Goal: Task Accomplishment & Management: Use online tool/utility

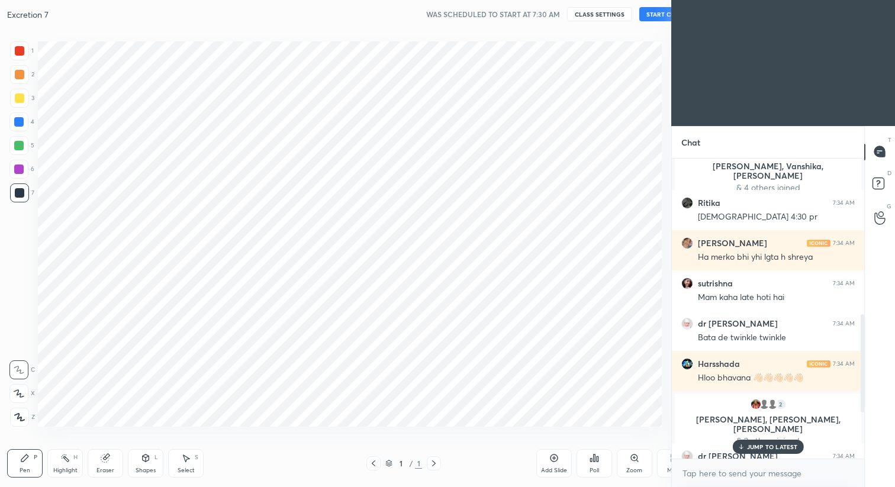
scroll to position [58776, 58526]
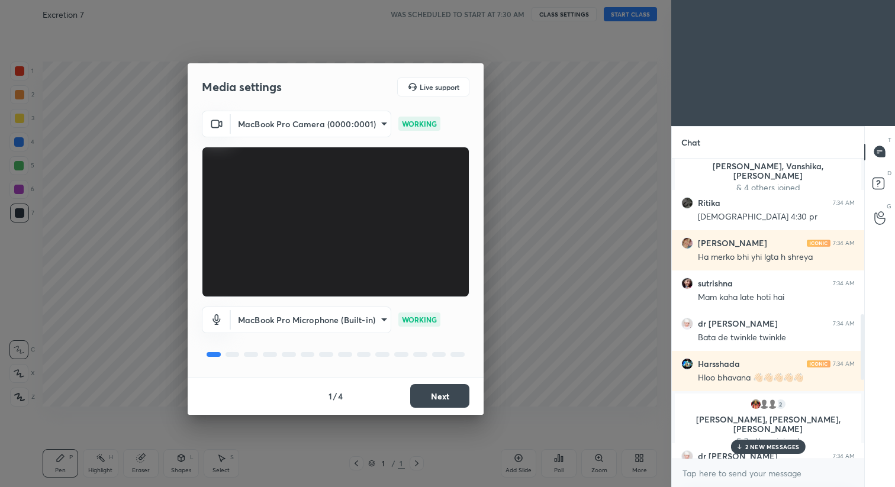
click at [434, 312] on button "Next" at bounding box center [439, 396] width 59 height 24
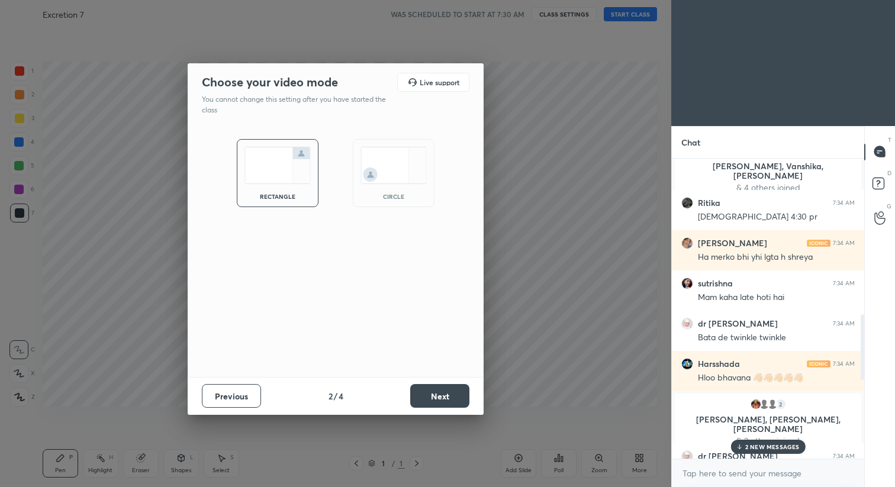
click at [434, 312] on button "Next" at bounding box center [439, 396] width 59 height 24
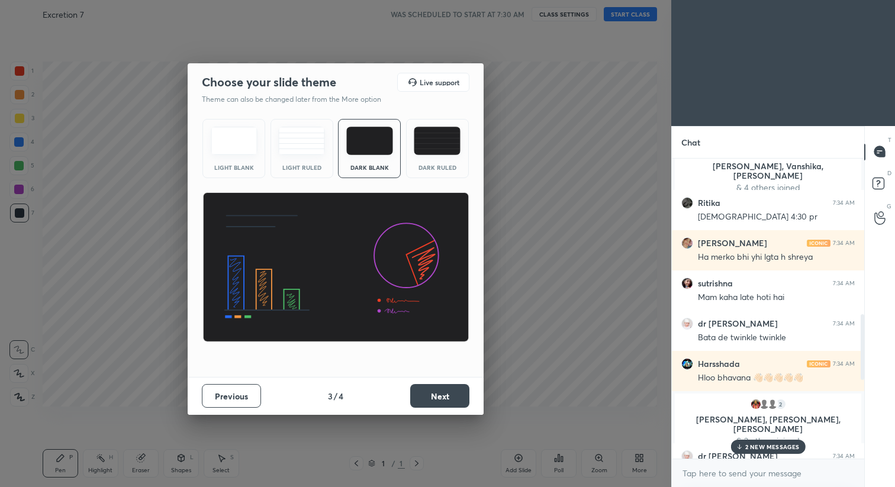
click at [434, 312] on button "Next" at bounding box center [439, 396] width 59 height 24
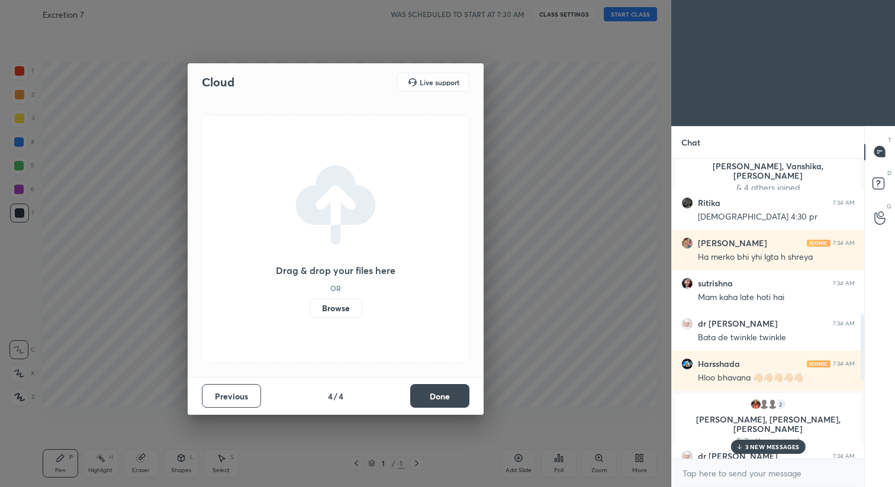
click at [438, 312] on button "Done" at bounding box center [439, 396] width 59 height 24
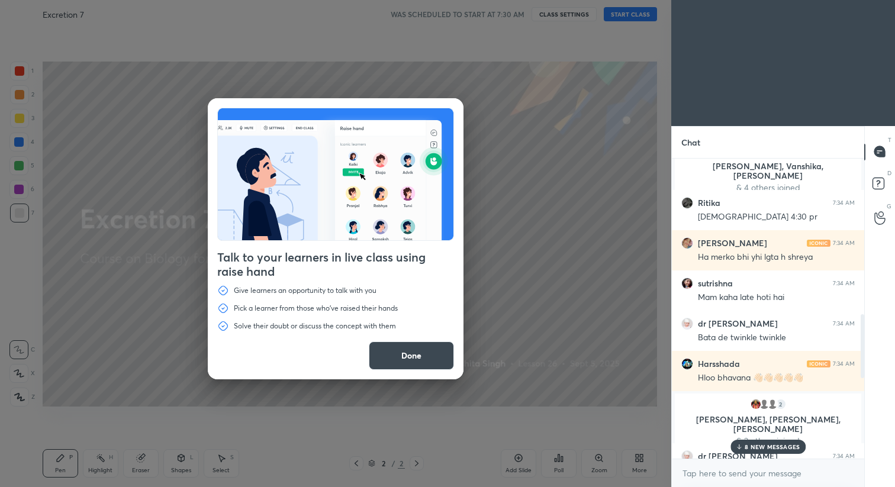
click at [442, 312] on button "Done" at bounding box center [411, 356] width 85 height 28
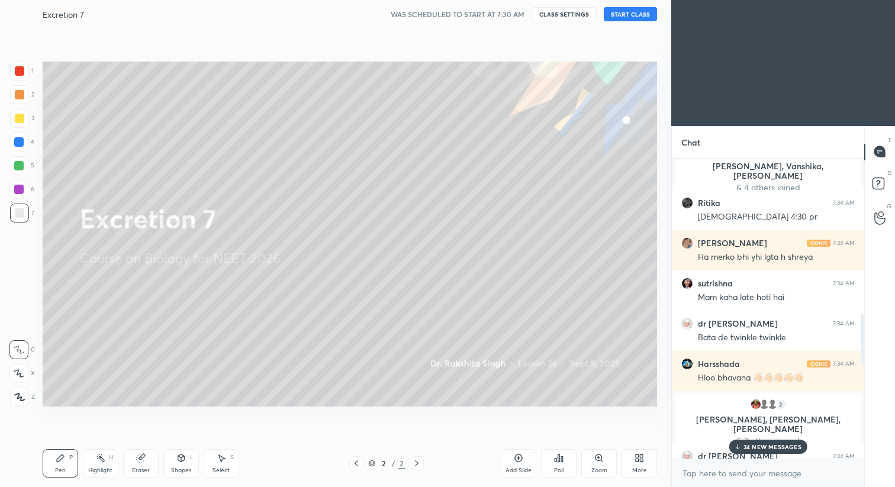
click at [623, 13] on button "START CLASS" at bounding box center [630, 14] width 53 height 14
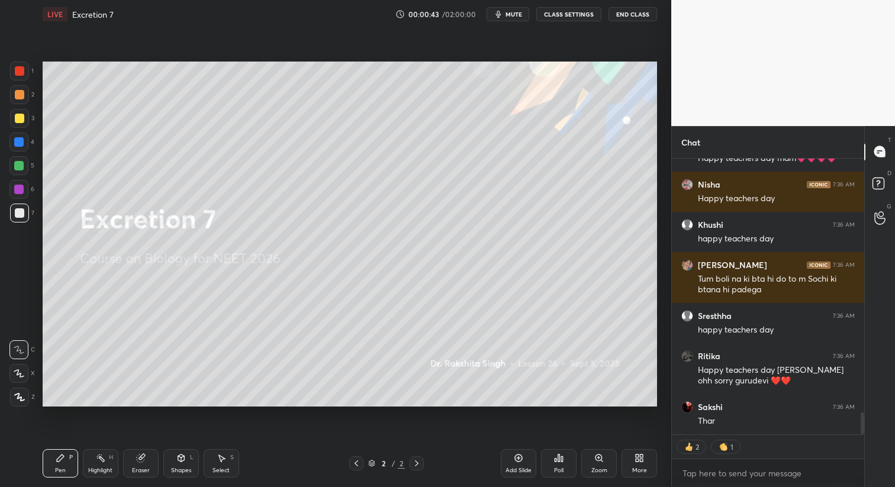
scroll to position [3307, 0]
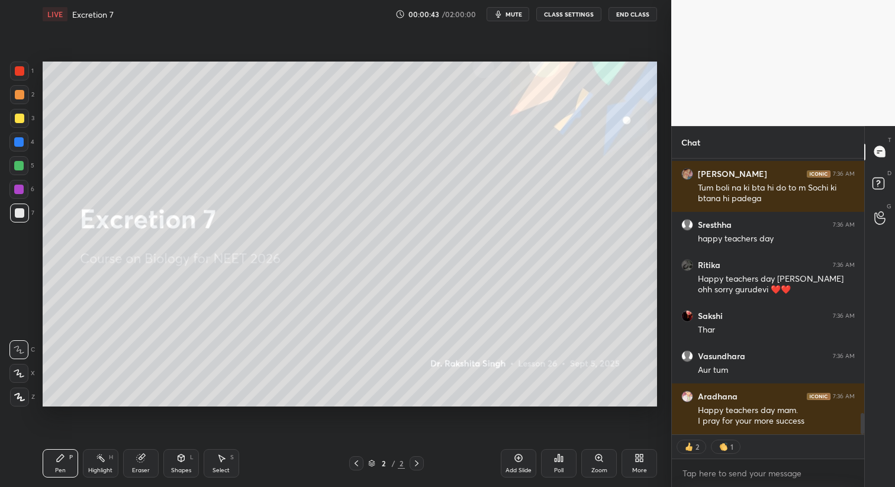
click at [514, 14] on span "mute" at bounding box center [513, 14] width 17 height 8
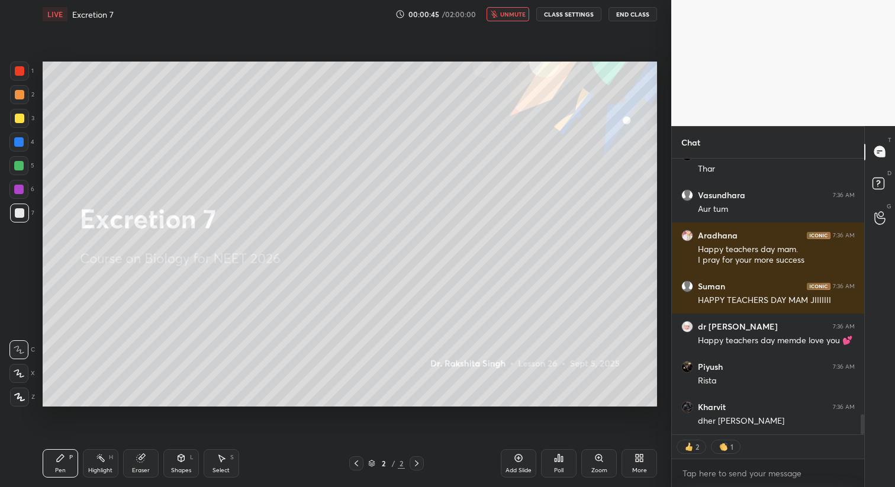
click at [518, 16] on span "unmute" at bounding box center [512, 14] width 25 height 8
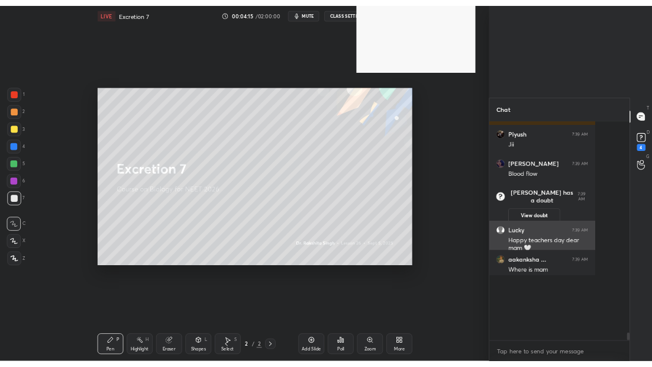
scroll to position [4, 4]
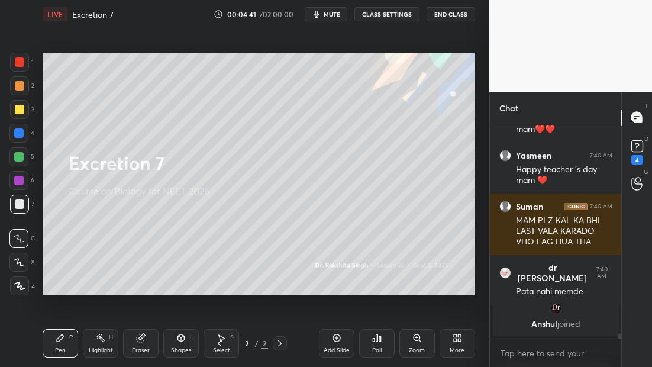
click at [337, 12] on span "mute" at bounding box center [332, 14] width 17 height 8
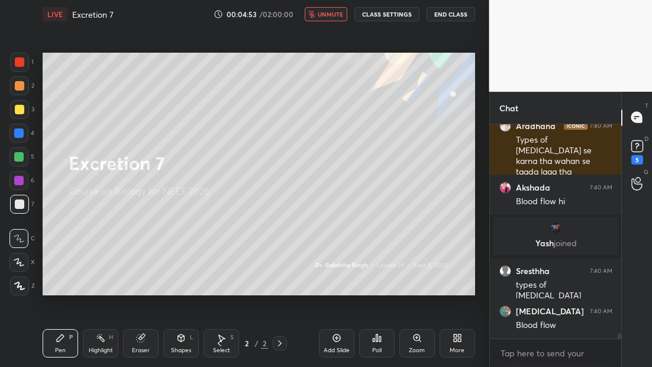
click at [342, 20] on button "unmute" at bounding box center [326, 14] width 43 height 14
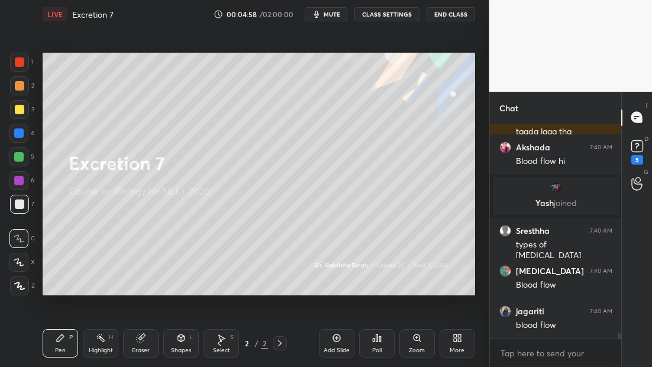
click at [339, 312] on icon at bounding box center [336, 337] width 9 height 9
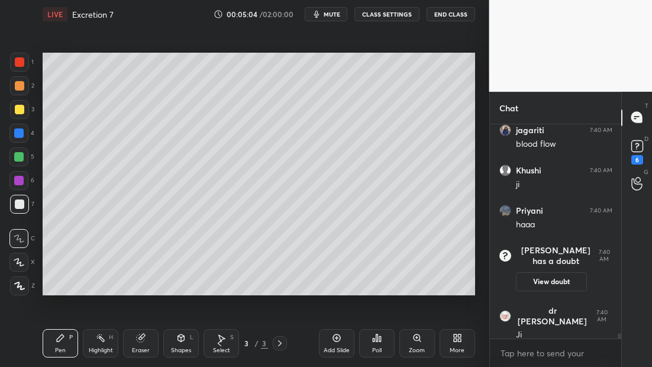
click at [24, 290] on div at bounding box center [19, 285] width 19 height 19
click at [139, 312] on div "Eraser" at bounding box center [141, 343] width 36 height 28
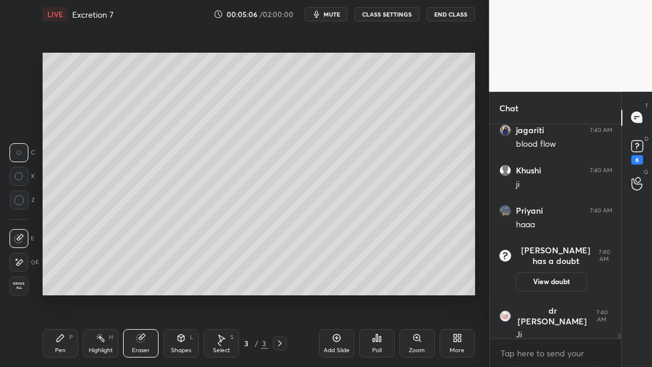
click at [21, 282] on div "Erase all" at bounding box center [18, 285] width 19 height 19
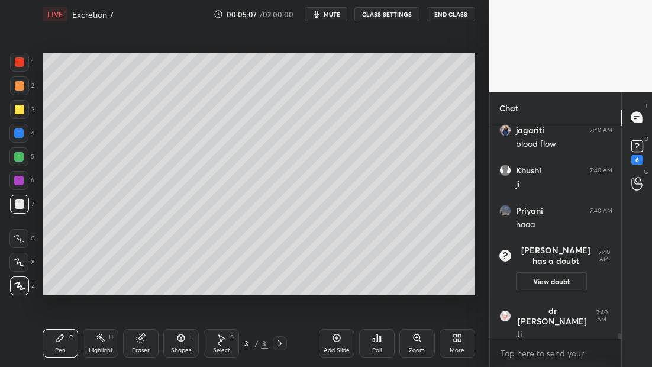
click at [63, 312] on icon at bounding box center [60, 337] width 9 height 9
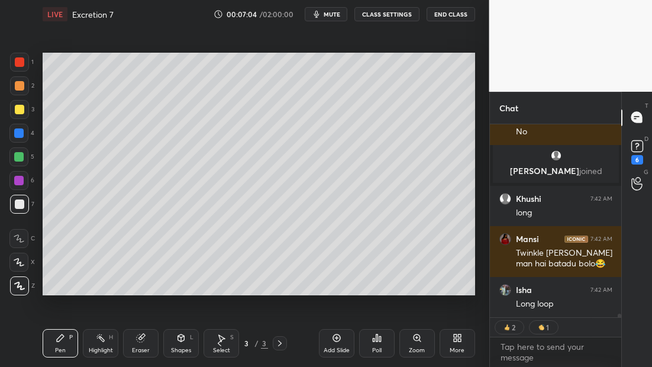
scroll to position [10704, 0]
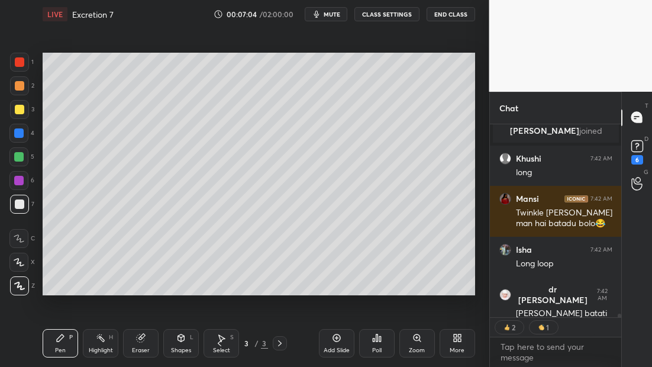
type textarea "x"
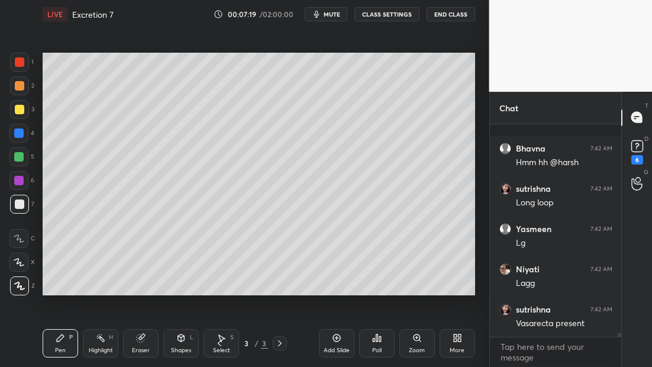
scroll to position [10969, 0]
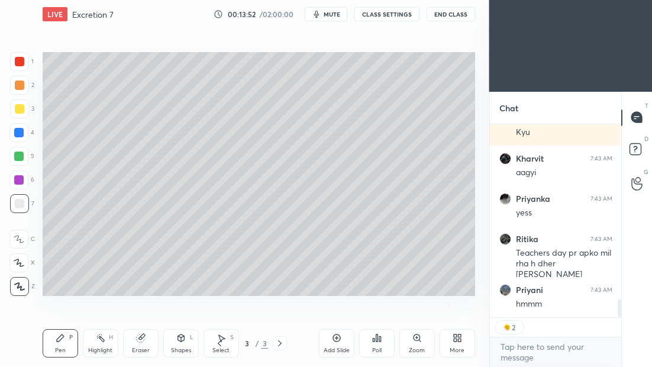
scroll to position [1916, 0]
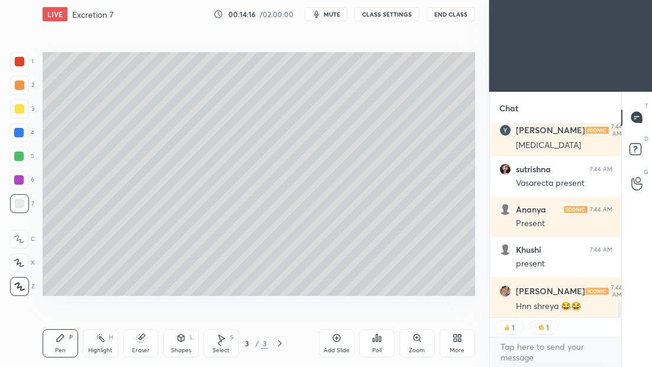
click at [337, 341] on icon at bounding box center [337, 338] width 8 height 8
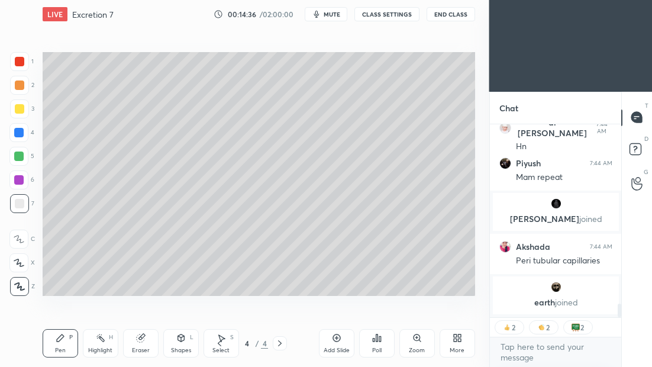
type textarea "x"
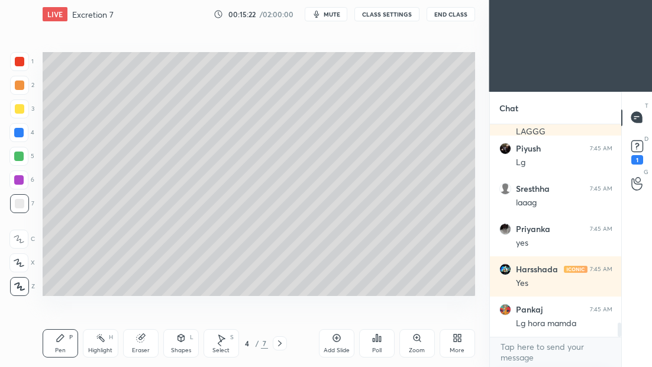
scroll to position [3072, 0]
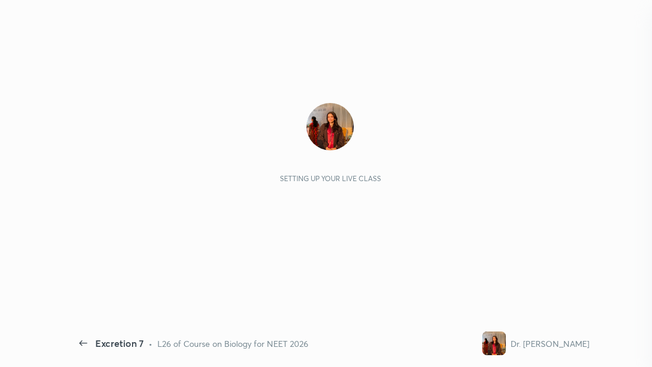
scroll to position [239, 128]
click at [286, 211] on div "Setting up your live class" at bounding box center [330, 174] width 499 height 142
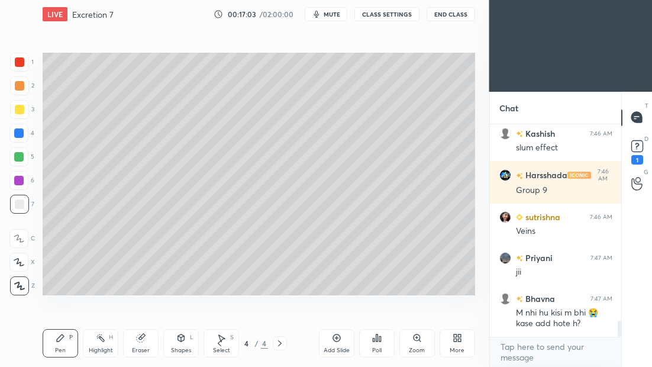
scroll to position [2668, 0]
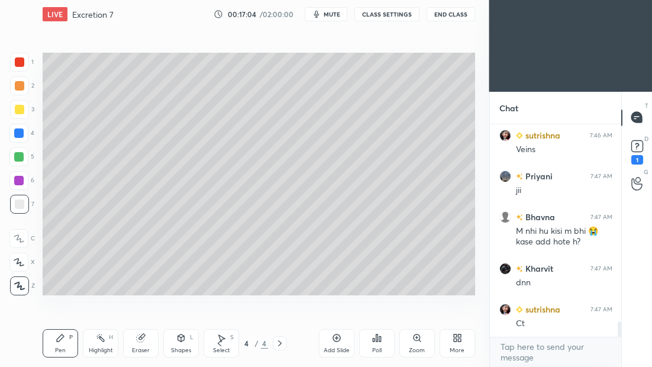
click at [24, 111] on div at bounding box center [19, 109] width 19 height 19
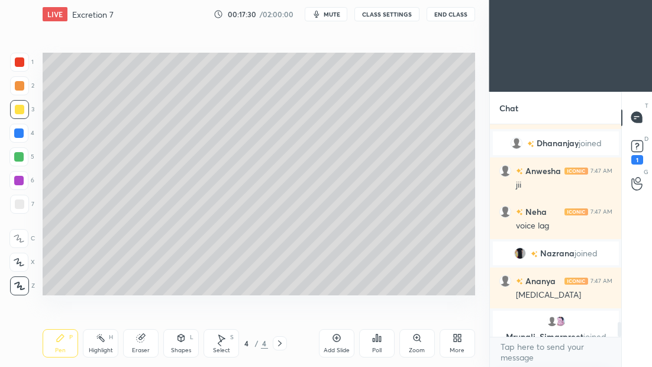
scroll to position [2792, 0]
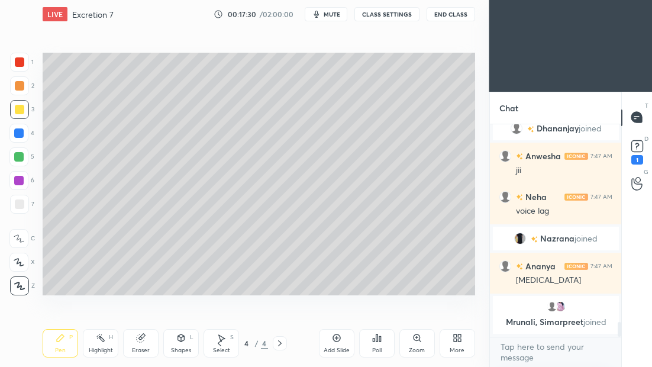
click at [331, 18] on div "LIVE Excretion 7 00:17:30 / 02:00:00 mute CLASS SETTINGS End Class" at bounding box center [259, 14] width 433 height 28
click at [335, 16] on span "mute" at bounding box center [332, 14] width 17 height 8
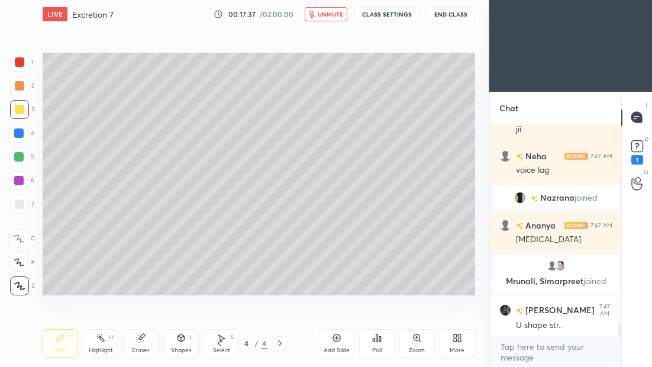
click at [337, 17] on span "unmute" at bounding box center [330, 14] width 25 height 8
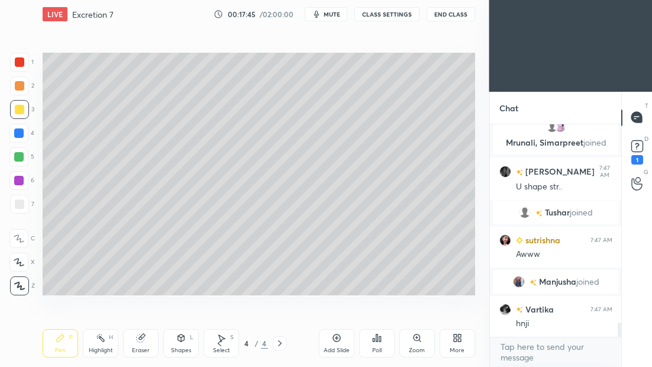
scroll to position [2905, 0]
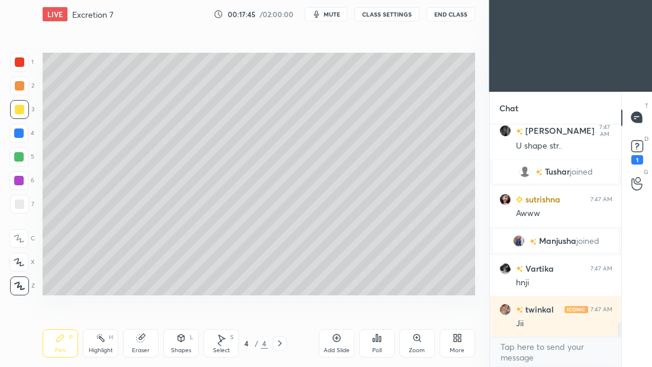
click at [344, 341] on div "Add Slide" at bounding box center [337, 343] width 36 height 28
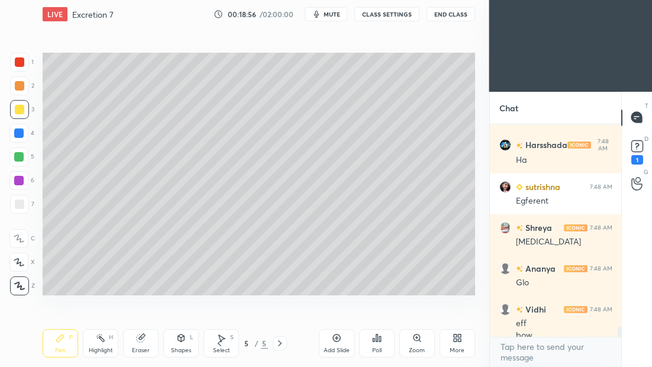
scroll to position [4269, 0]
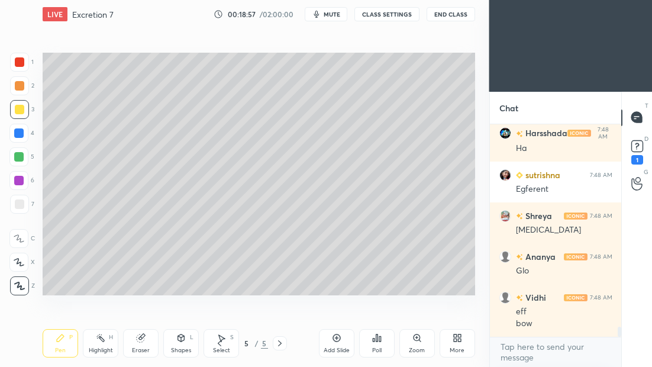
click at [25, 204] on div at bounding box center [19, 204] width 19 height 19
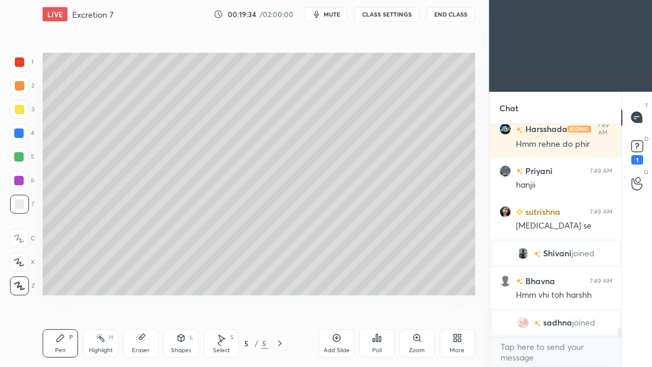
scroll to position [4859, 0]
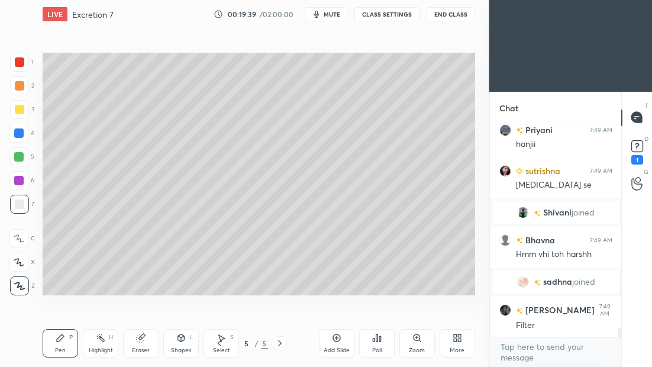
click at [335, 347] on div "Add Slide" at bounding box center [337, 350] width 26 height 6
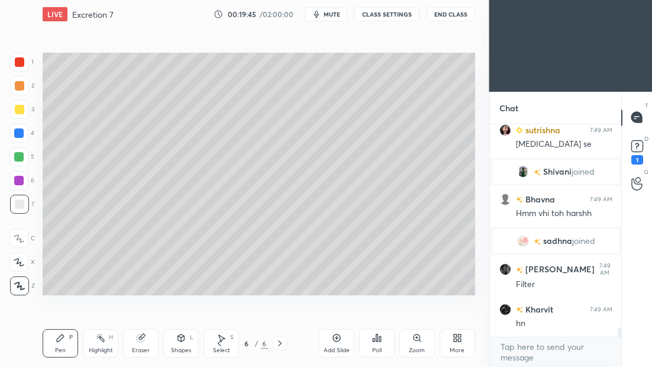
scroll to position [4941, 0]
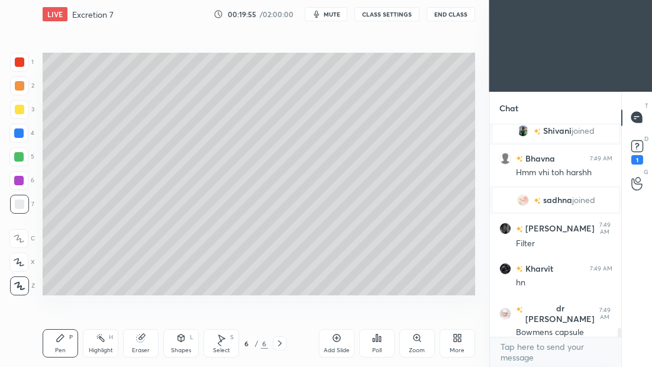
click at [221, 349] on div "Select" at bounding box center [221, 350] width 17 height 6
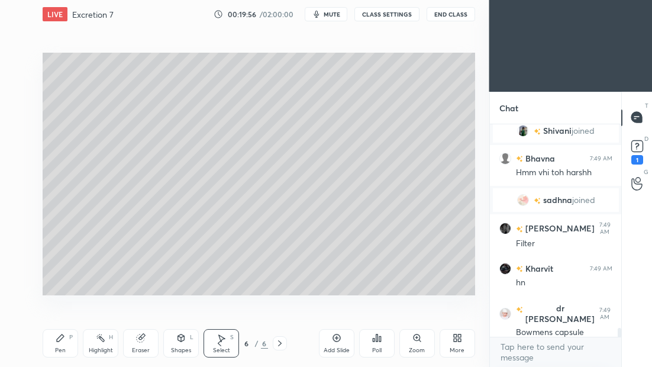
click at [223, 344] on icon at bounding box center [219, 343] width 9 height 9
click at [288, 138] on div "0 ° Undo Copy Duplicate Duplicate to new slide Delete" at bounding box center [259, 174] width 433 height 243
drag, startPoint x: 284, startPoint y: 143, endPoint x: 291, endPoint y: 140, distance: 8.1
click at [291, 141] on div "0 ° Undo Copy Duplicate Duplicate to new slide Delete" at bounding box center [259, 174] width 433 height 243
click at [56, 342] on div "Pen P" at bounding box center [61, 343] width 36 height 28
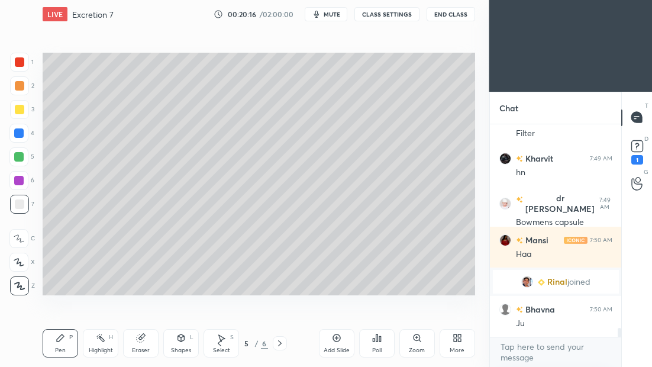
scroll to position [5025, 0]
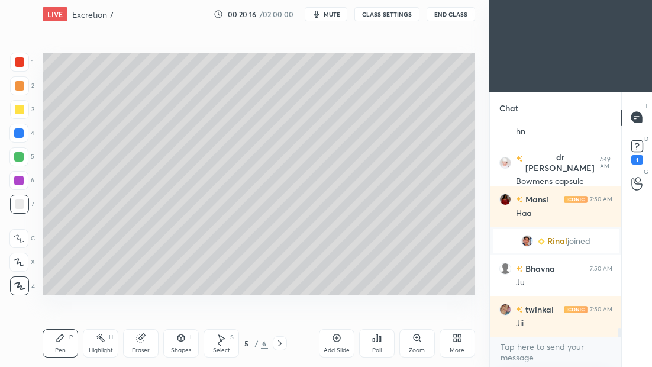
click at [281, 343] on icon at bounding box center [279, 343] width 9 height 9
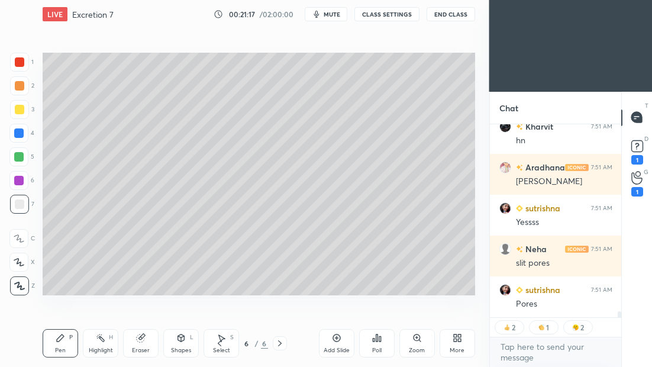
scroll to position [5819, 0]
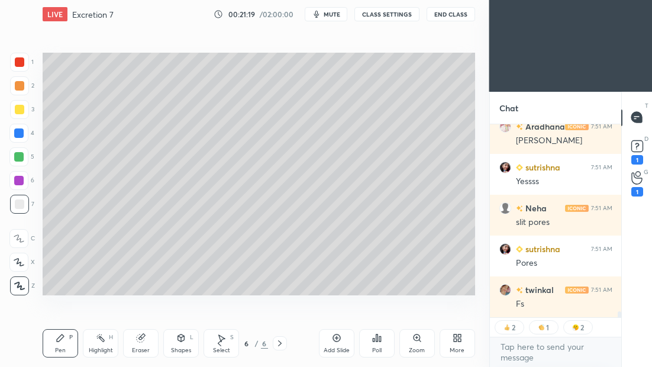
click at [19, 114] on div at bounding box center [19, 109] width 9 height 9
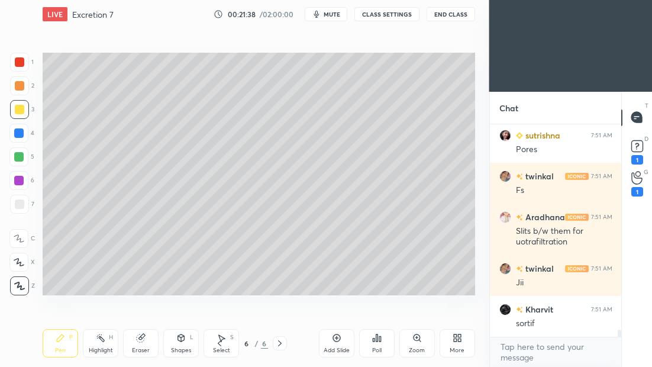
scroll to position [5976, 0]
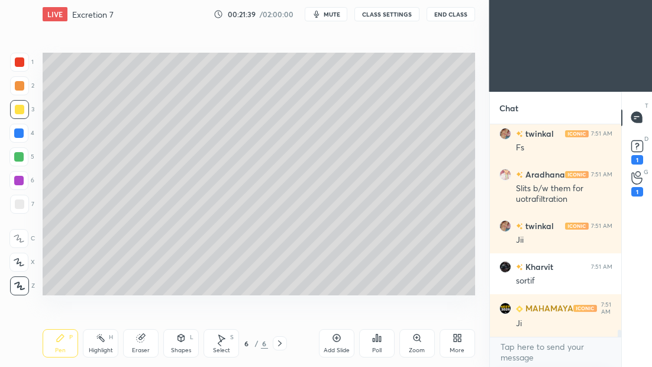
click at [340, 337] on icon at bounding box center [336, 337] width 9 height 9
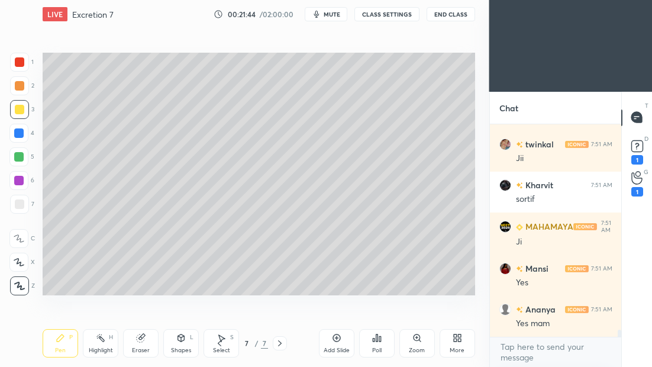
click at [130, 344] on div "Eraser" at bounding box center [141, 343] width 36 height 28
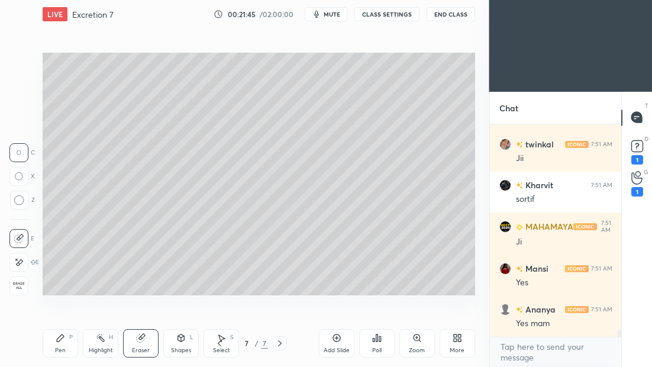
click at [60, 338] on icon at bounding box center [60, 337] width 9 height 9
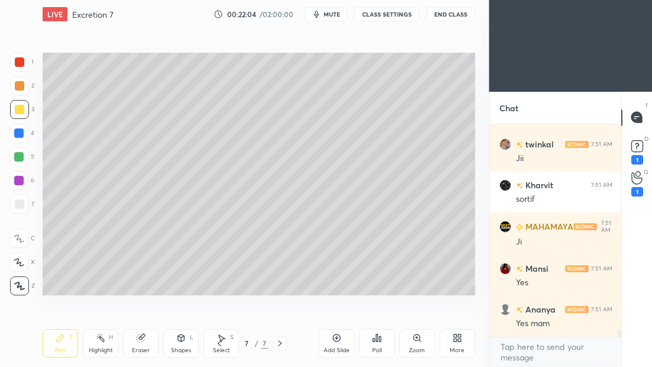
scroll to position [6098, 0]
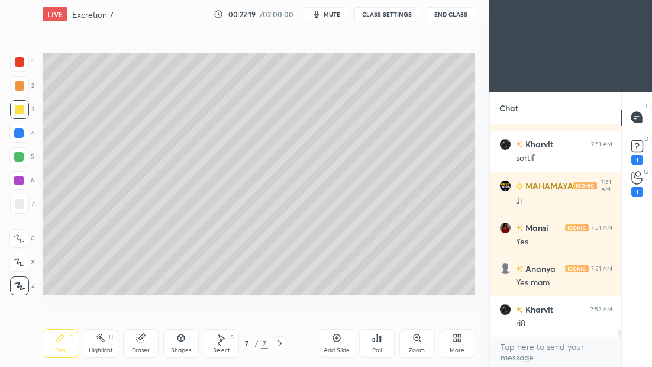
click at [22, 200] on div at bounding box center [19, 204] width 19 height 19
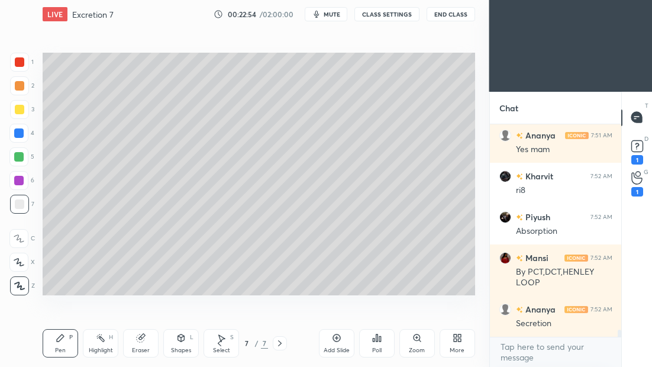
scroll to position [6272, 0]
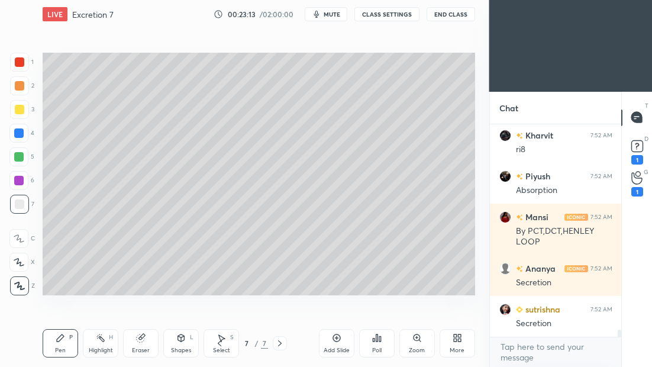
click at [223, 346] on icon at bounding box center [219, 343] width 9 height 9
click at [221, 343] on icon at bounding box center [219, 343] width 9 height 9
click at [221, 341] on icon at bounding box center [219, 343] width 9 height 9
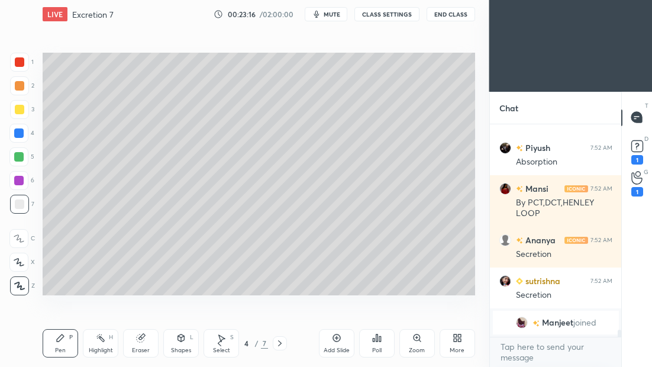
click at [281, 344] on icon at bounding box center [279, 343] width 9 height 9
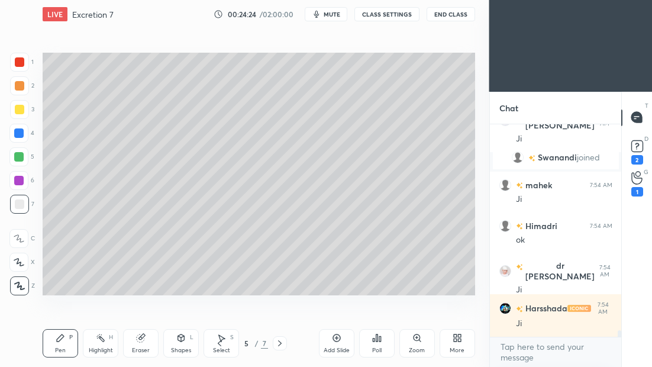
scroll to position [6466, 0]
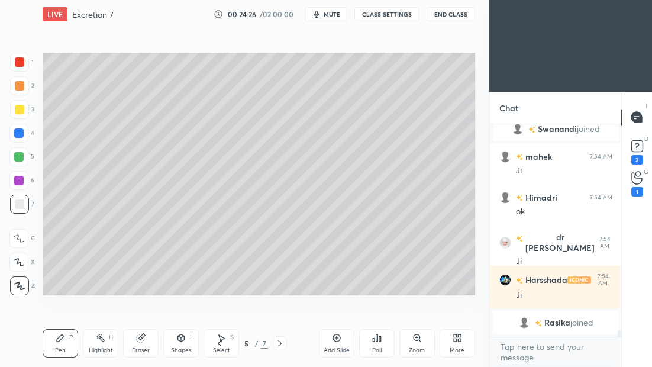
click at [281, 344] on icon at bounding box center [279, 343] width 9 height 9
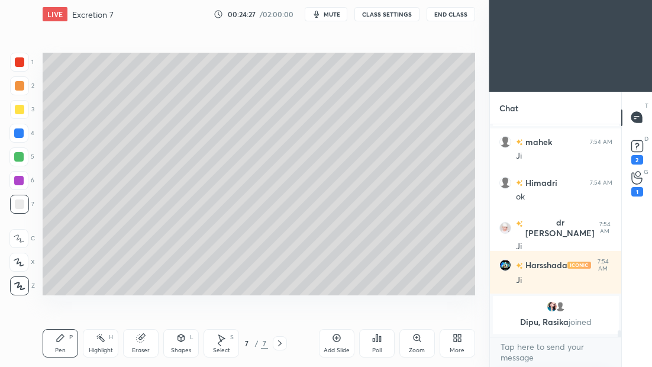
click at [277, 344] on icon at bounding box center [279, 343] width 9 height 9
click at [342, 337] on div "Add Slide" at bounding box center [337, 343] width 36 height 28
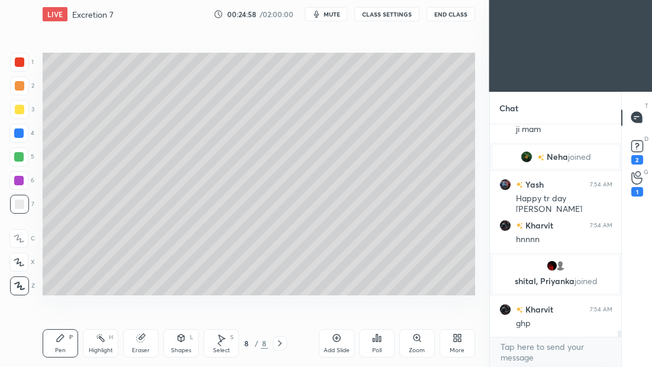
scroll to position [6611, 0]
click at [146, 343] on div "Eraser" at bounding box center [141, 343] width 36 height 28
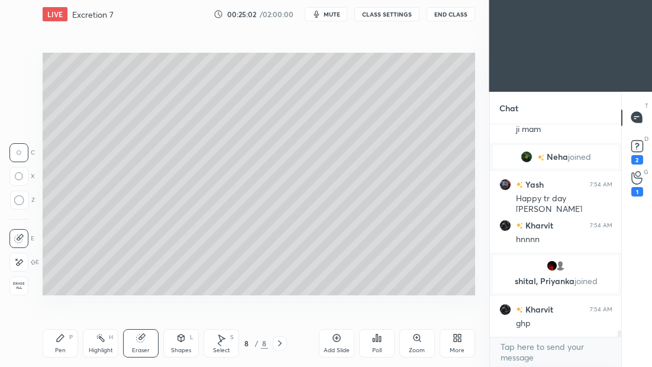
click at [61, 334] on icon at bounding box center [60, 337] width 9 height 9
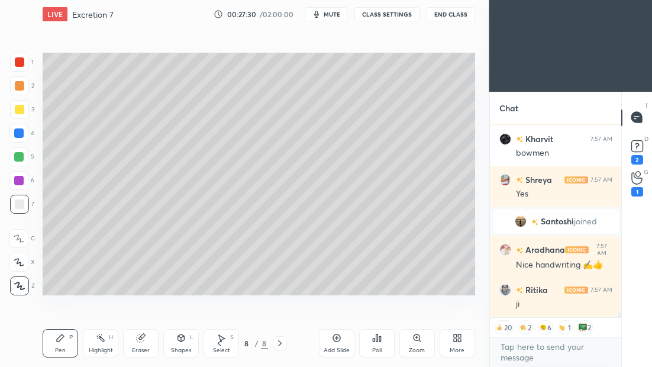
scroll to position [7552, 0]
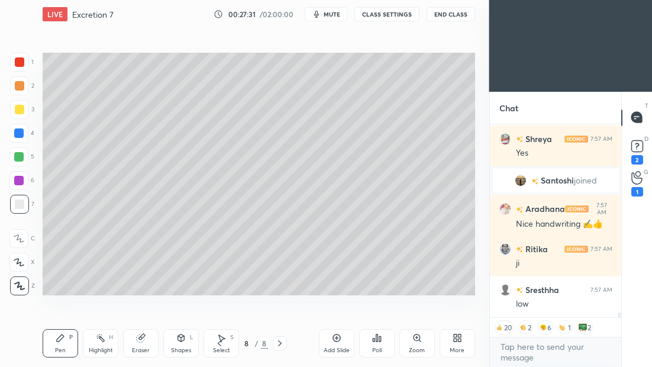
click at [328, 16] on span "mute" at bounding box center [332, 14] width 17 height 8
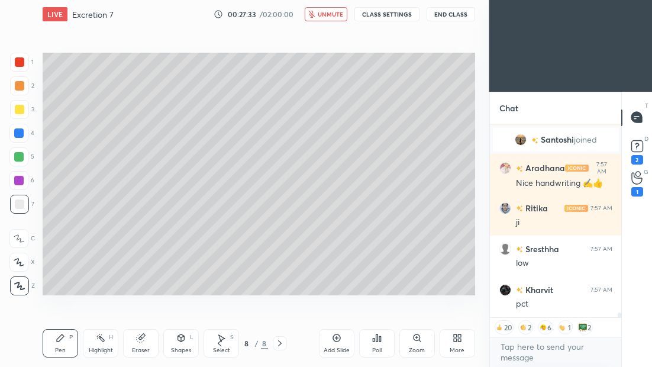
scroll to position [7622, 0]
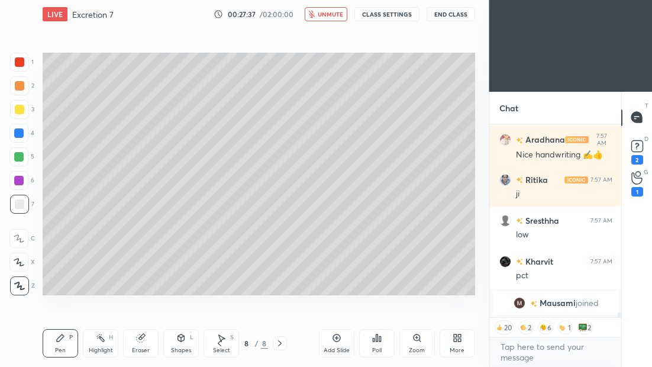
click at [330, 17] on span "unmute" at bounding box center [330, 14] width 25 height 8
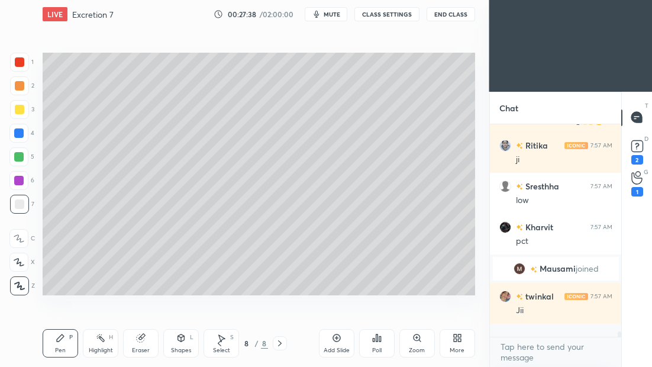
scroll to position [7595, 0]
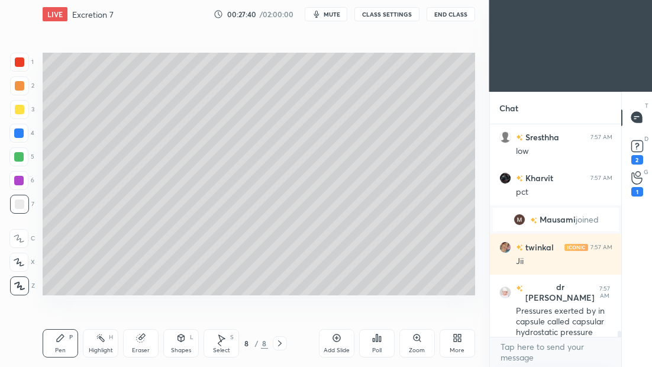
click at [337, 340] on icon at bounding box center [336, 337] width 9 height 9
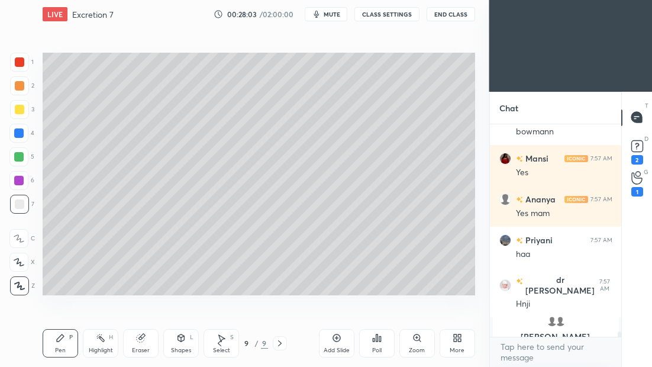
scroll to position [7905, 0]
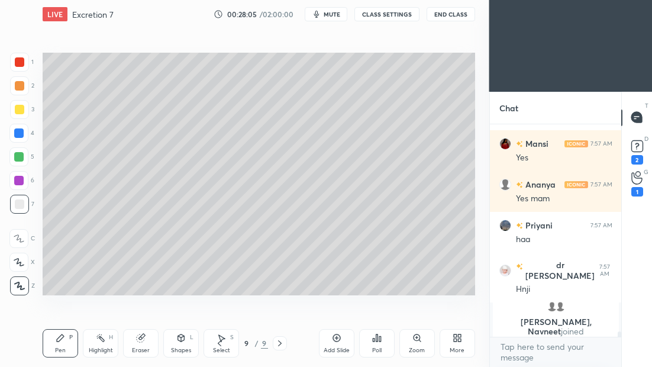
click at [14, 109] on div at bounding box center [19, 109] width 19 height 19
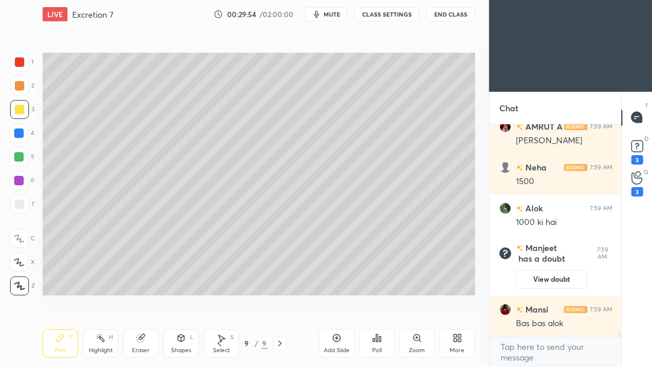
scroll to position [8729, 0]
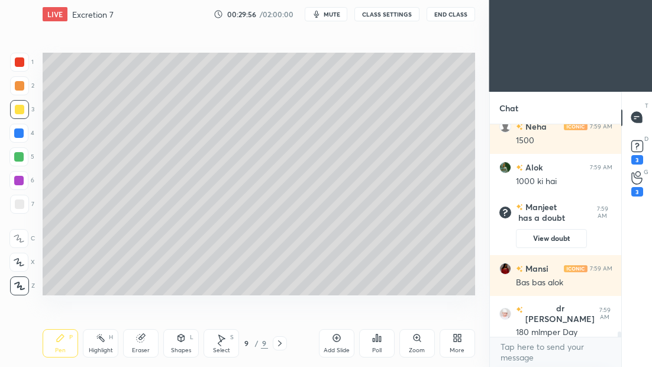
click at [219, 344] on icon at bounding box center [220, 343] width 4 height 6
click at [219, 343] on icon at bounding box center [219, 343] width 9 height 9
click at [220, 343] on icon at bounding box center [219, 343] width 9 height 9
click at [220, 342] on icon at bounding box center [219, 343] width 9 height 9
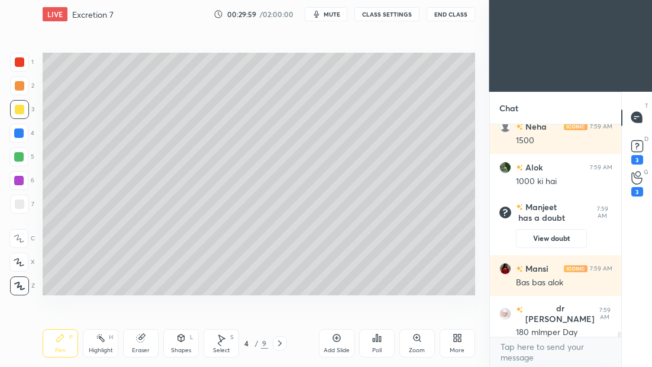
click at [220, 341] on icon at bounding box center [219, 343] width 9 height 9
click at [221, 341] on icon at bounding box center [219, 343] width 9 height 9
click at [279, 343] on icon at bounding box center [279, 343] width 9 height 9
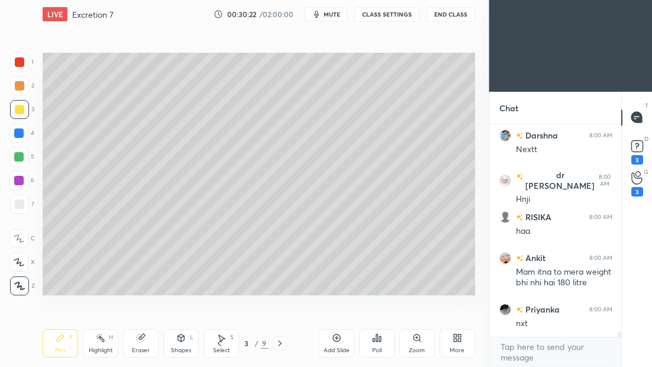
scroll to position [9230, 0]
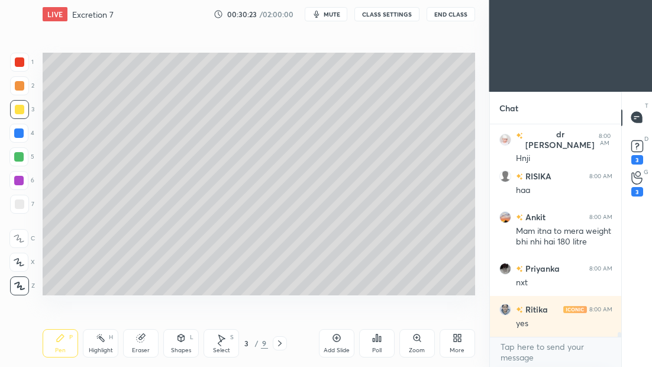
click at [281, 343] on icon at bounding box center [279, 343] width 9 height 9
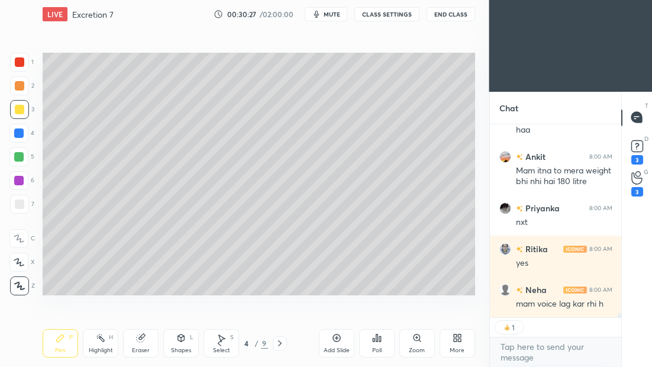
scroll to position [9354, 0]
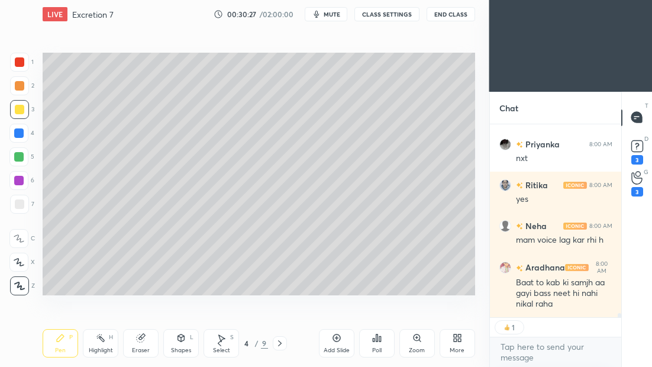
click at [283, 343] on div at bounding box center [280, 343] width 14 height 14
click at [282, 343] on icon at bounding box center [279, 343] width 9 height 9
click at [281, 344] on icon at bounding box center [279, 343] width 9 height 9
click at [281, 343] on icon at bounding box center [279, 343] width 9 height 9
click at [281, 343] on icon at bounding box center [280, 343] width 4 height 6
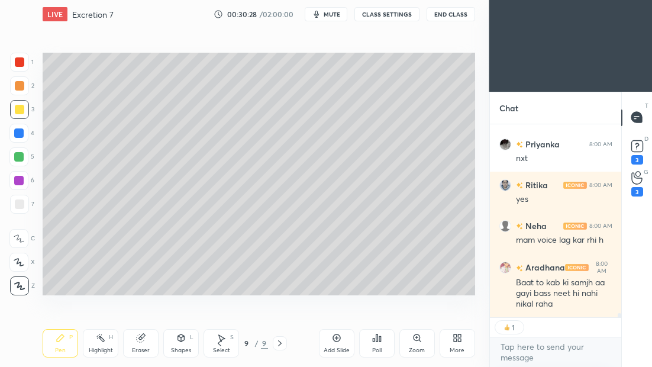
click at [281, 344] on icon at bounding box center [279, 343] width 9 height 9
click at [281, 343] on icon at bounding box center [279, 343] width 9 height 9
click at [281, 344] on icon at bounding box center [279, 343] width 9 height 9
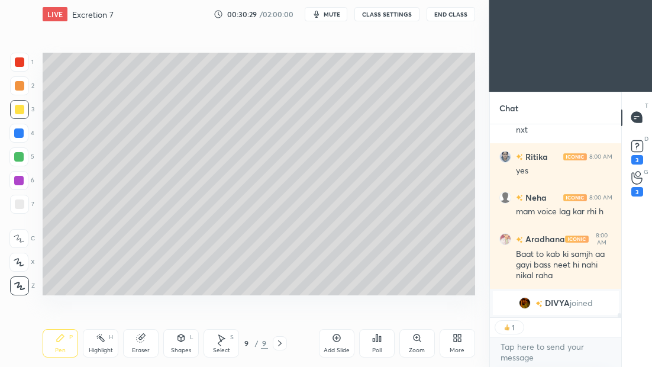
click at [281, 343] on icon at bounding box center [279, 343] width 9 height 9
click at [282, 343] on icon at bounding box center [279, 343] width 9 height 9
click at [339, 343] on div "Add Slide" at bounding box center [337, 343] width 36 height 28
click at [18, 203] on div at bounding box center [19, 203] width 9 height 9
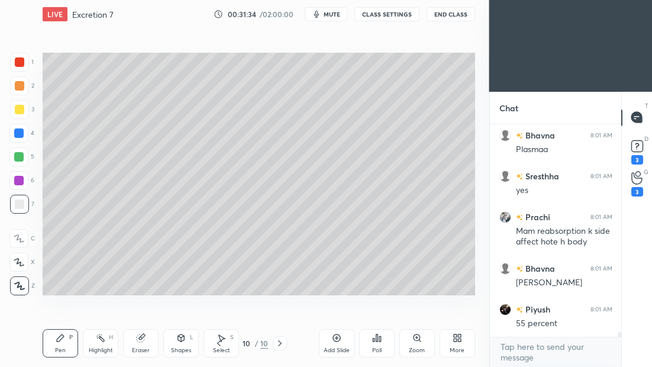
scroll to position [9813, 0]
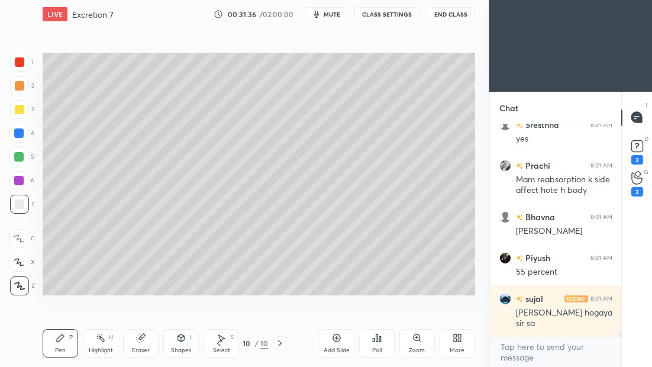
click at [221, 349] on div "Select" at bounding box center [221, 350] width 17 height 6
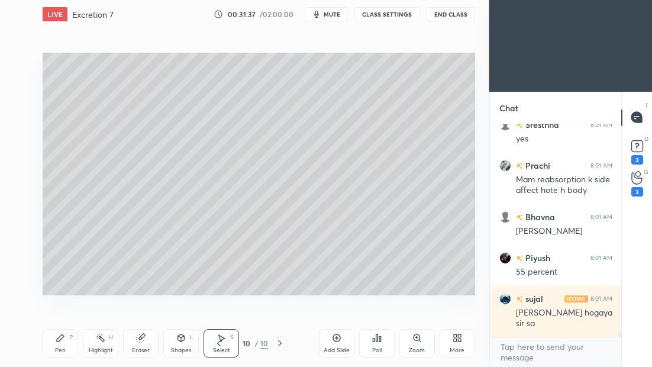
click at [223, 348] on div "Select" at bounding box center [221, 350] width 17 height 6
click at [225, 347] on div "Select" at bounding box center [221, 350] width 17 height 6
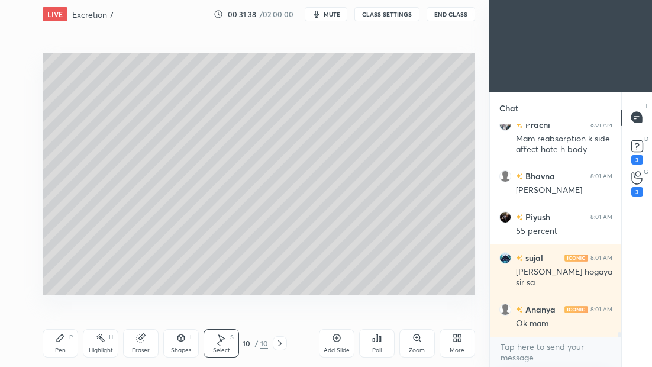
click at [220, 344] on icon at bounding box center [218, 343] width 9 height 9
click at [219, 344] on icon at bounding box center [218, 343] width 9 height 9
click at [218, 344] on icon at bounding box center [218, 343] width 9 height 9
click at [218, 343] on icon at bounding box center [219, 343] width 4 height 6
click at [218, 343] on icon at bounding box center [218, 343] width 9 height 9
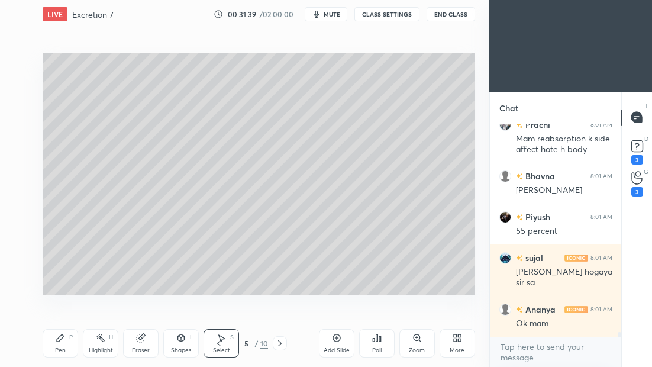
click at [219, 343] on icon at bounding box center [218, 343] width 9 height 9
click at [219, 342] on icon at bounding box center [218, 343] width 9 height 9
click at [219, 343] on icon at bounding box center [218, 343] width 9 height 9
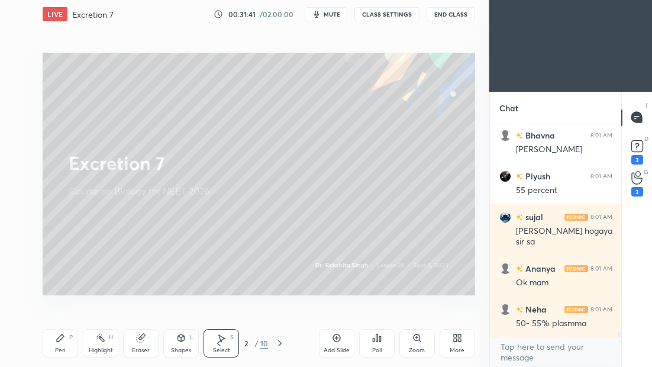
click at [281, 341] on icon at bounding box center [279, 343] width 9 height 9
click at [279, 342] on icon at bounding box center [279, 343] width 9 height 9
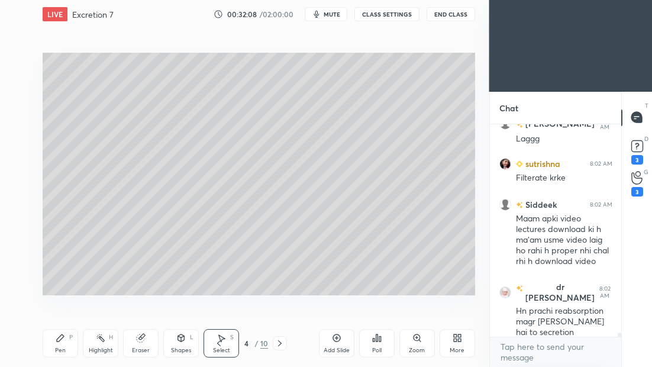
scroll to position [10232, 0]
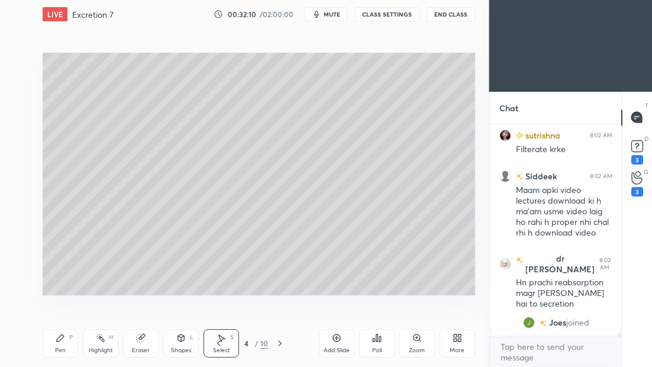
click at [333, 18] on span "mute" at bounding box center [332, 14] width 17 height 8
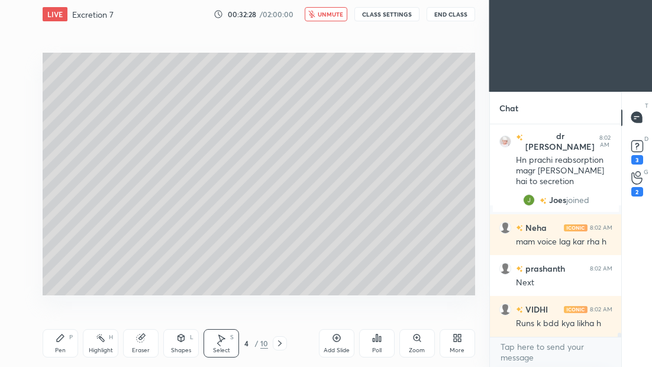
scroll to position [10093, 0]
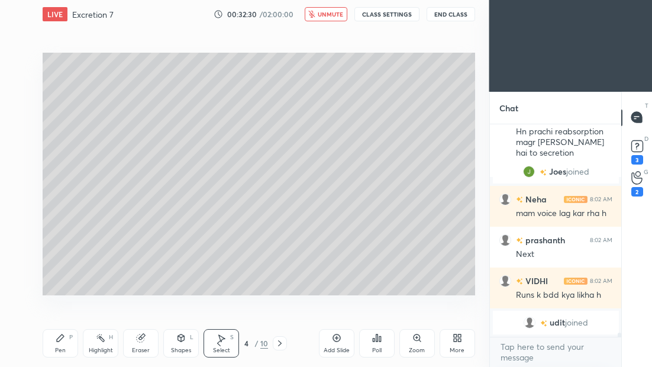
click at [320, 13] on span "unmute" at bounding box center [330, 14] width 25 height 8
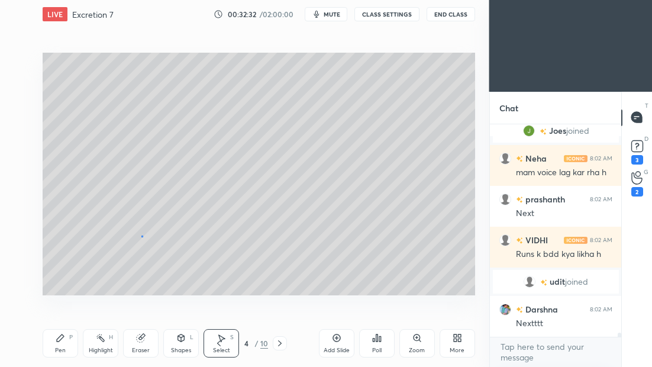
drag, startPoint x: 141, startPoint y: 236, endPoint x: 157, endPoint y: 230, distance: 16.8
click at [157, 230] on div "0 ° Undo Copy Duplicate Duplicate to new slide Delete" at bounding box center [259, 174] width 433 height 243
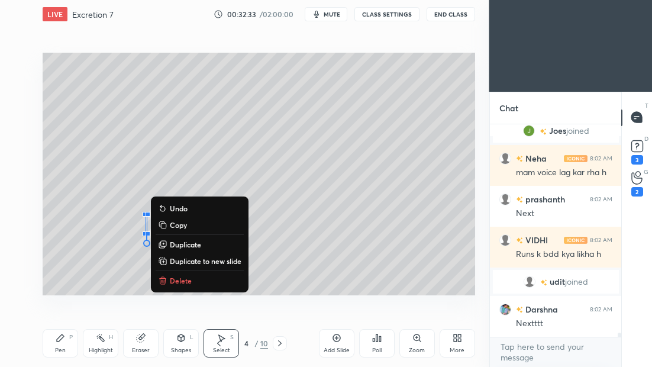
scroll to position [10153, 0]
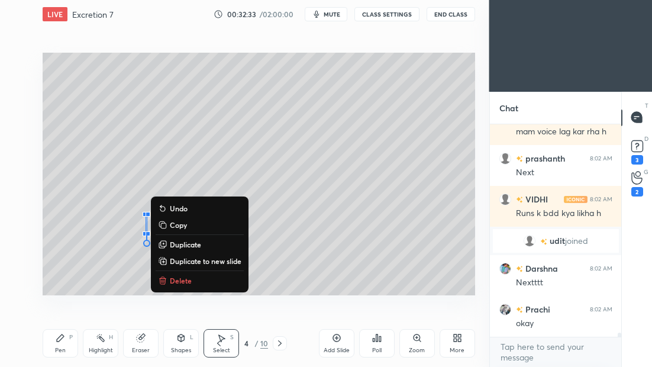
click at [72, 343] on div "Pen P" at bounding box center [61, 343] width 36 height 28
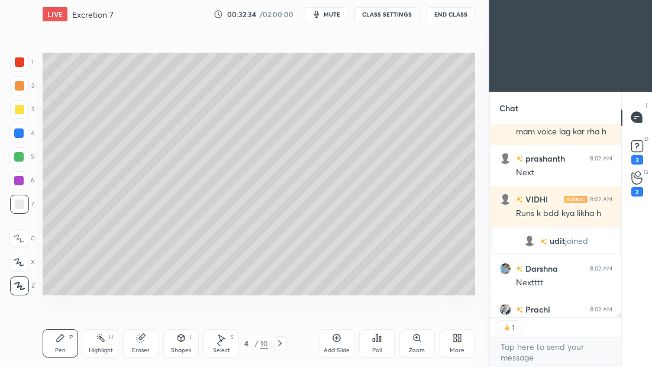
scroll to position [189, 128]
click at [333, 14] on span "mute" at bounding box center [332, 14] width 17 height 8
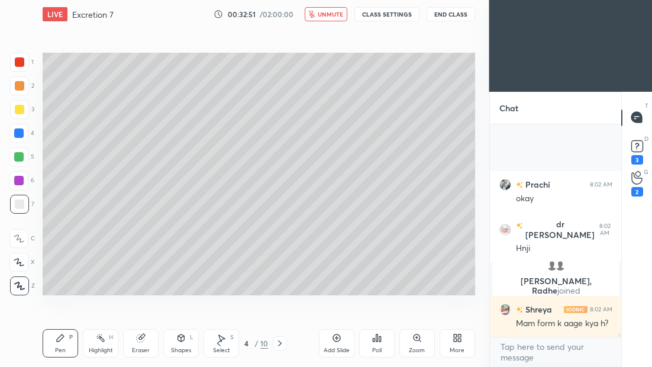
scroll to position [10303, 0]
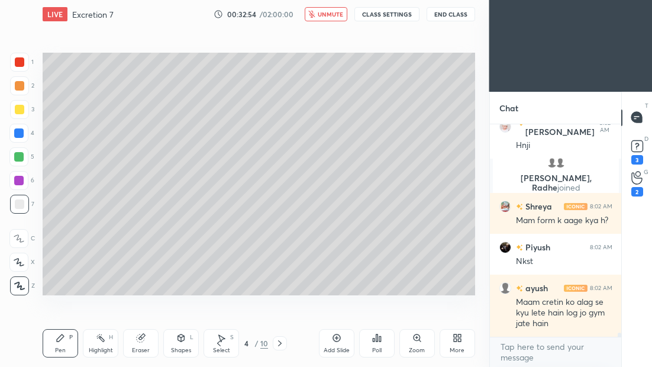
click at [279, 342] on icon at bounding box center [279, 343] width 9 height 9
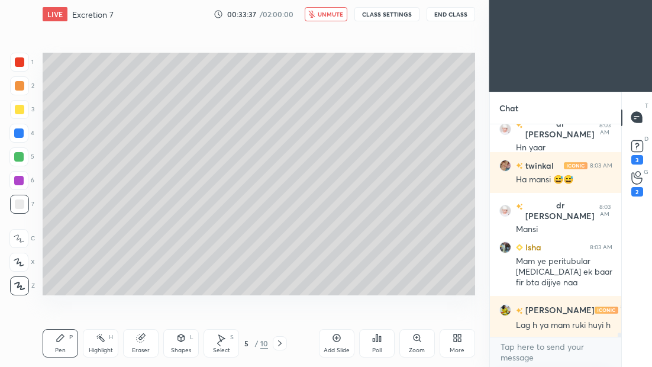
scroll to position [10663, 0]
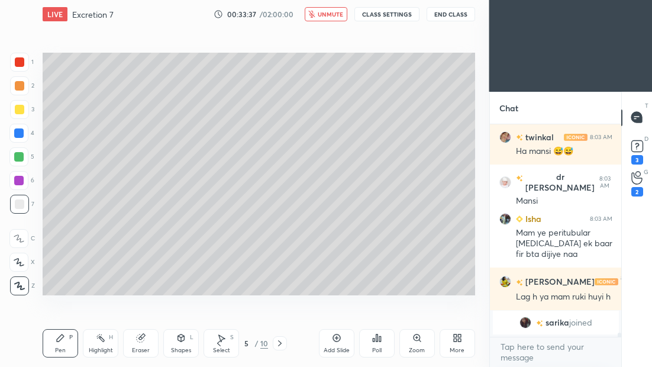
click at [327, 14] on span "unmute" at bounding box center [330, 14] width 25 height 8
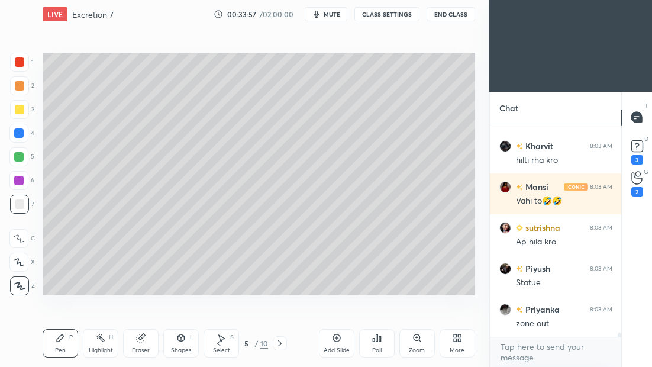
scroll to position [10996, 0]
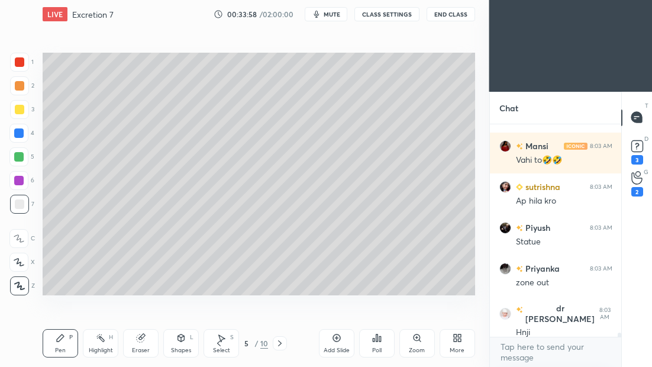
click at [280, 341] on icon at bounding box center [279, 343] width 9 height 9
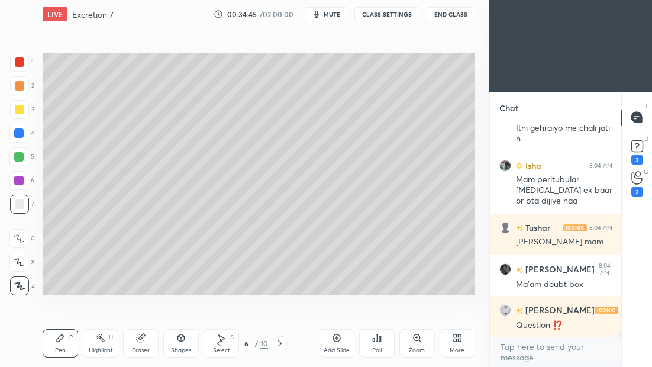
scroll to position [11730, 0]
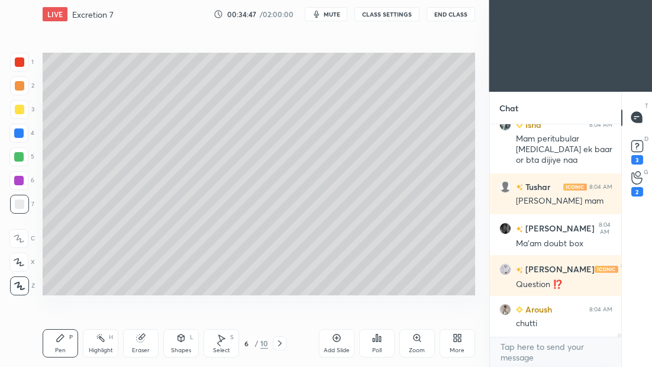
click at [279, 343] on icon at bounding box center [279, 343] width 9 height 9
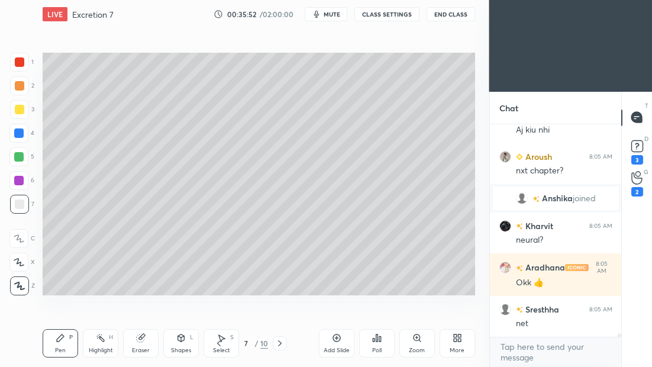
scroll to position [12660, 0]
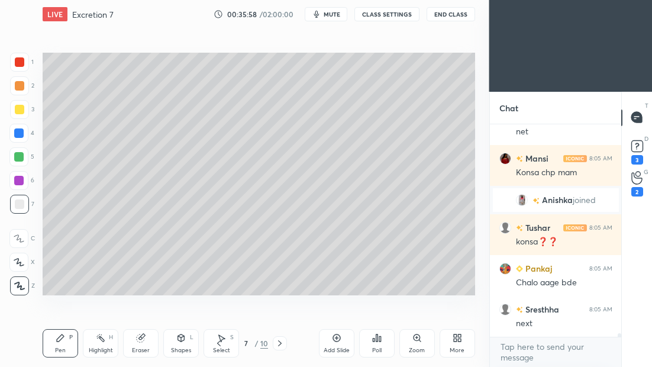
click at [284, 342] on icon at bounding box center [279, 343] width 9 height 9
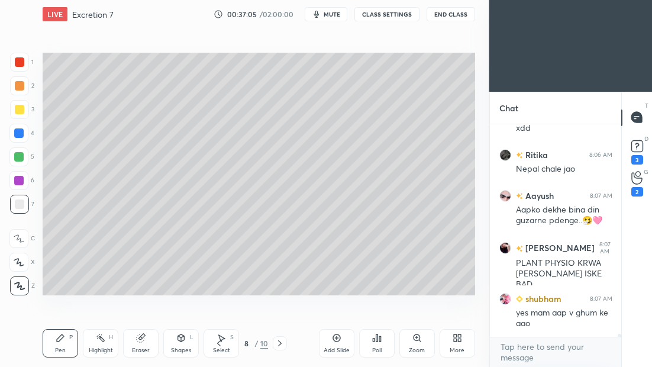
scroll to position [14342, 0]
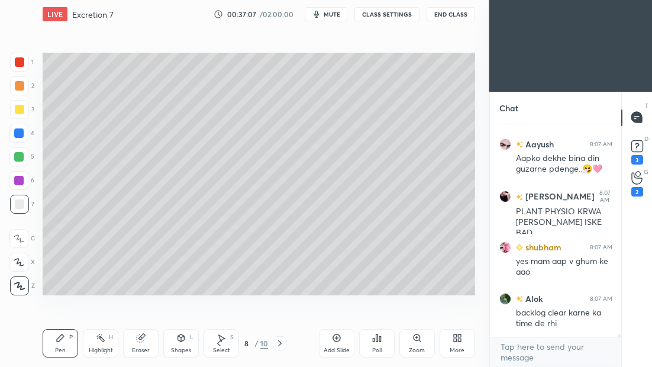
click at [276, 341] on icon at bounding box center [279, 343] width 9 height 9
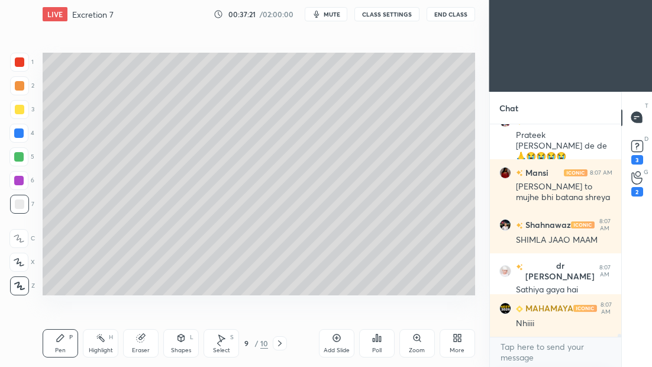
scroll to position [14612, 0]
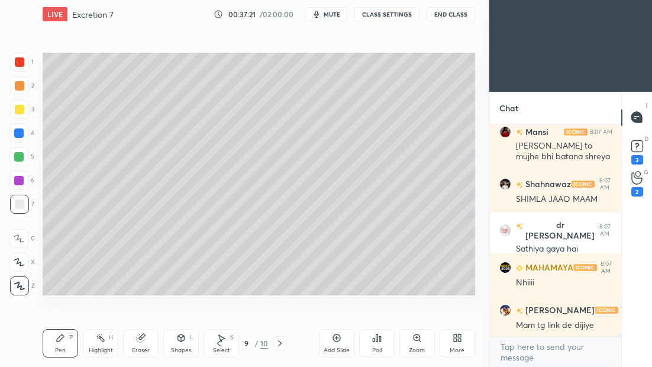
click at [142, 356] on div "Eraser" at bounding box center [141, 343] width 36 height 28
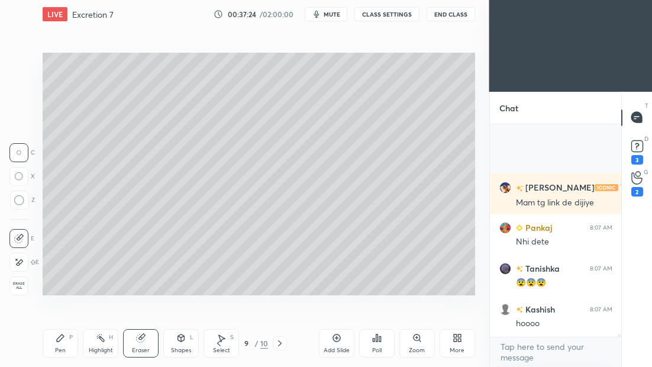
scroll to position [14857, 0]
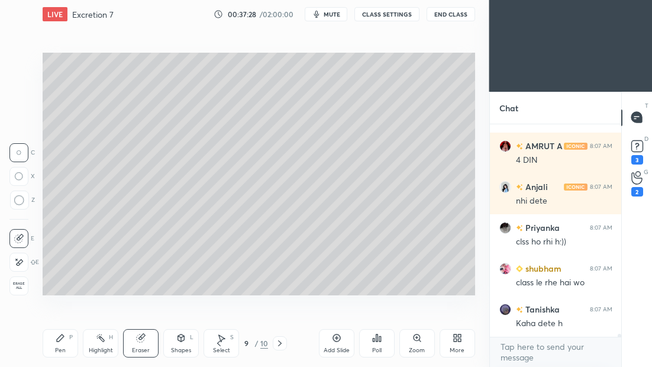
click at [70, 347] on div "Pen P" at bounding box center [61, 343] width 36 height 28
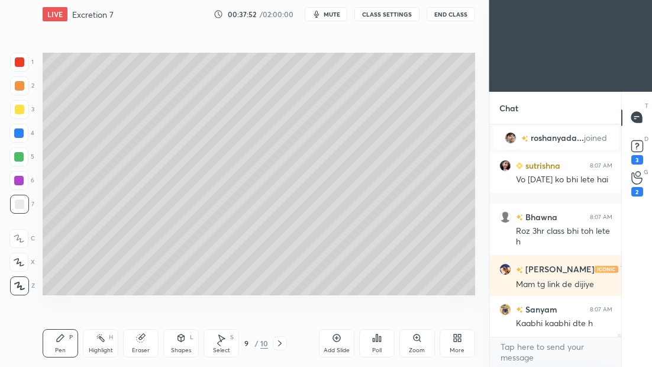
scroll to position [15605, 0]
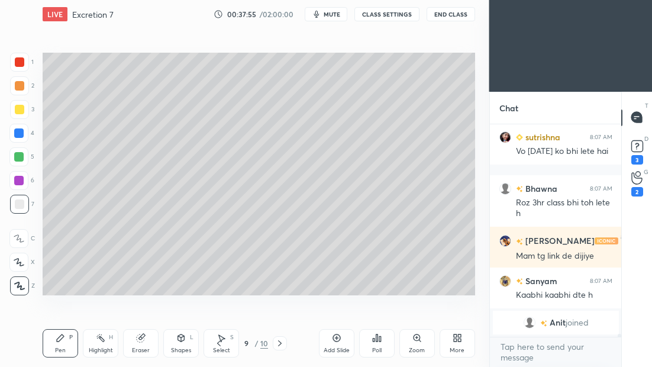
click at [277, 345] on icon at bounding box center [279, 343] width 9 height 9
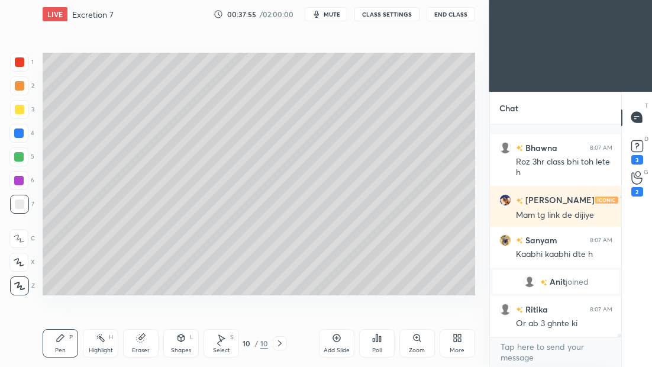
scroll to position [15432, 0]
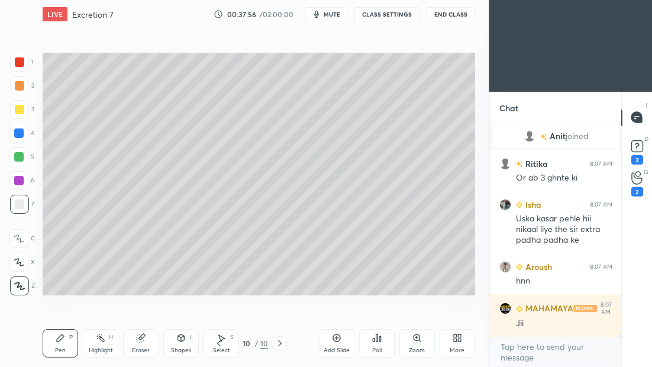
click at [279, 344] on icon at bounding box center [279, 343] width 9 height 9
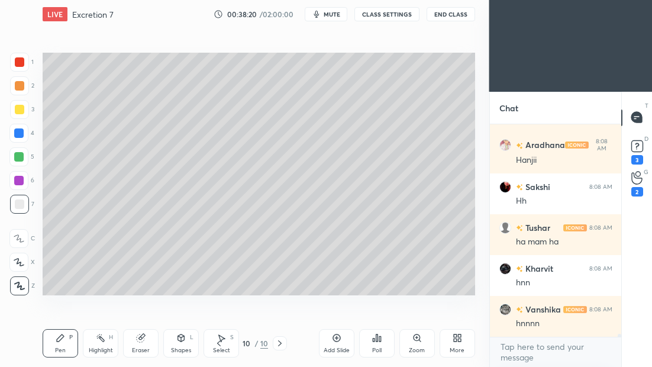
click at [326, 343] on div "Add Slide" at bounding box center [337, 343] width 36 height 28
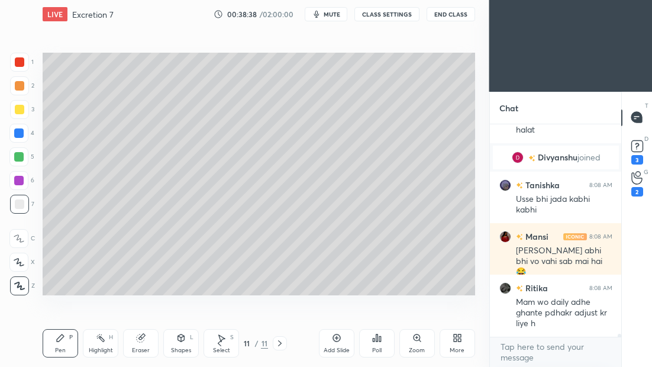
click at [24, 111] on div at bounding box center [19, 109] width 19 height 19
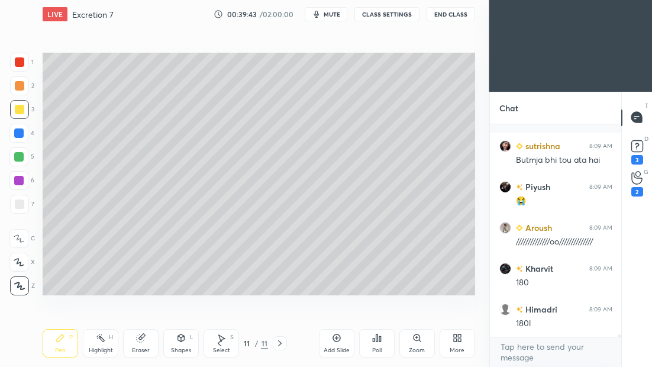
scroll to position [17243, 0]
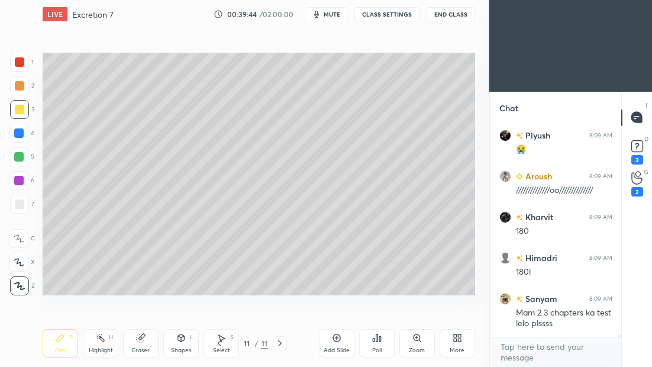
click at [326, 350] on div "Add Slide" at bounding box center [337, 350] width 26 height 6
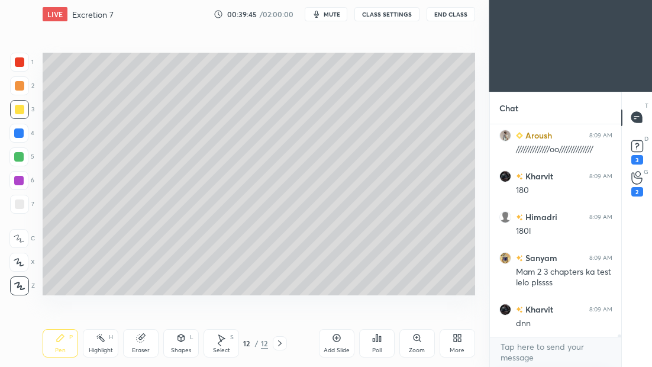
click at [21, 208] on div at bounding box center [19, 204] width 19 height 19
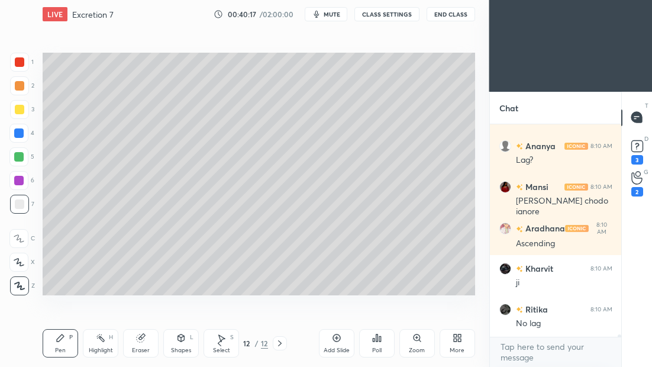
scroll to position [17685, 0]
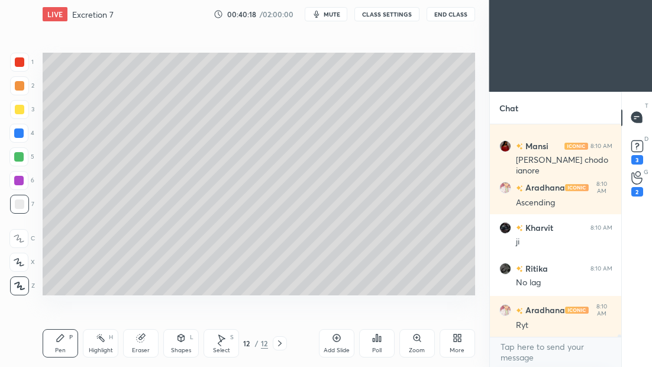
click at [18, 112] on div at bounding box center [19, 109] width 9 height 9
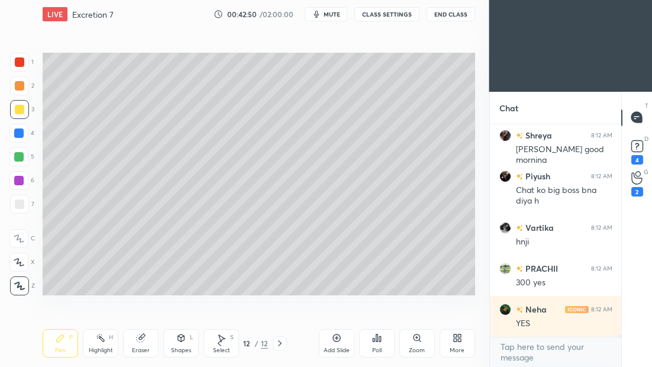
scroll to position [19732, 0]
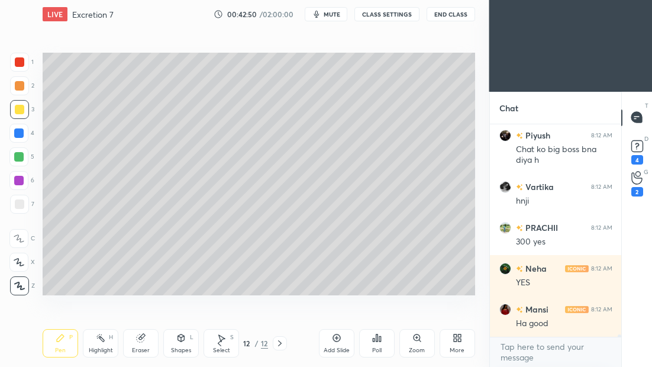
click at [339, 340] on icon at bounding box center [336, 337] width 9 height 9
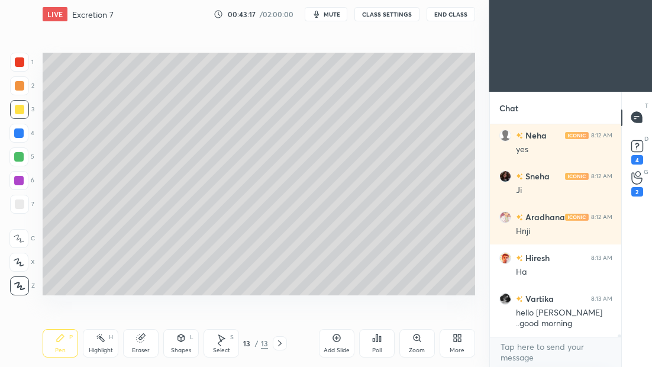
scroll to position [20039, 0]
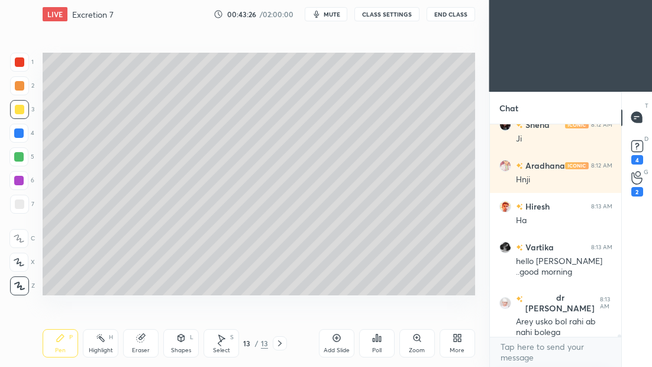
click at [22, 207] on div at bounding box center [19, 203] width 9 height 9
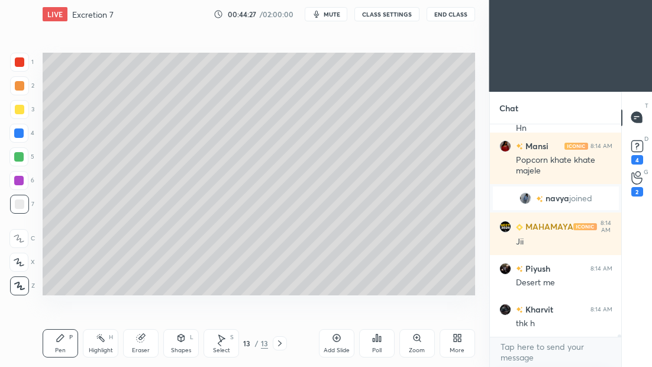
scroll to position [20112, 0]
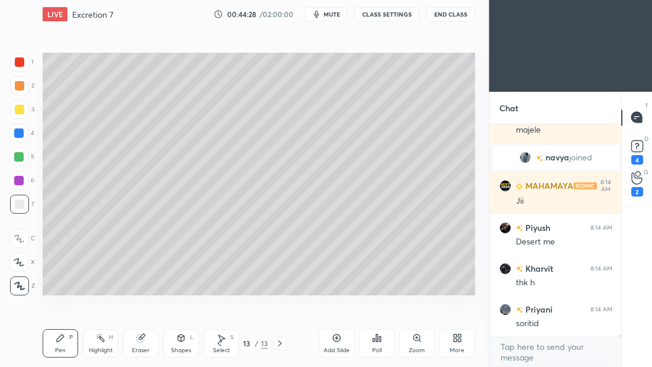
click at [332, 342] on div "Add Slide" at bounding box center [337, 343] width 36 height 28
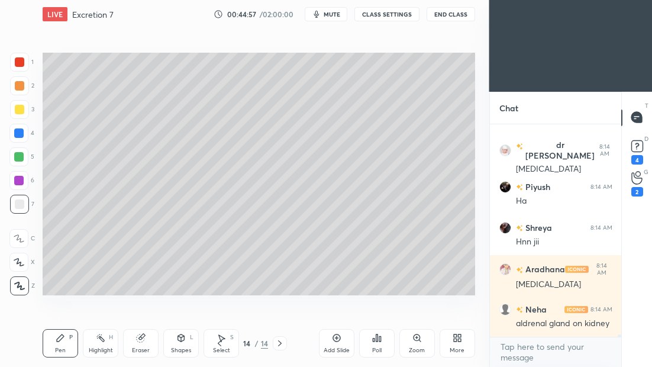
scroll to position [20439, 0]
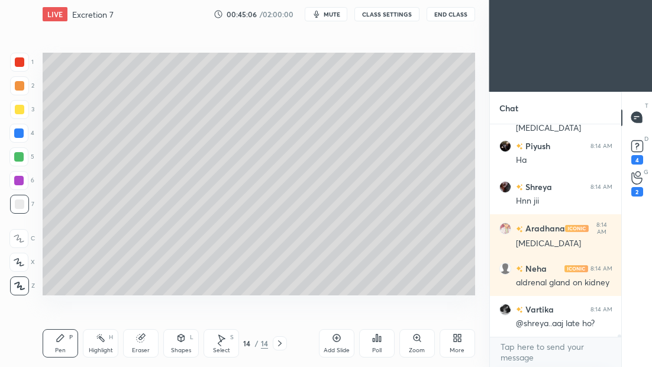
click at [335, 17] on span "mute" at bounding box center [332, 14] width 17 height 8
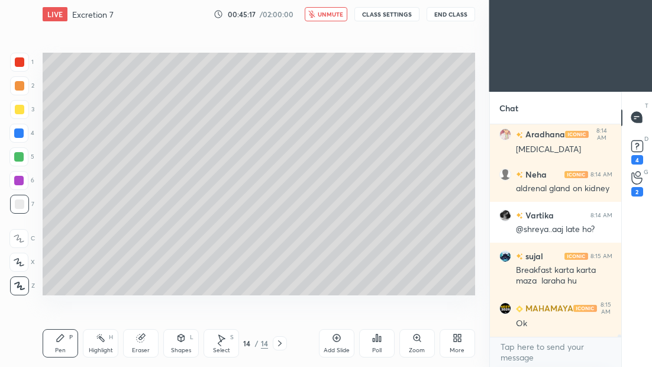
scroll to position [20574, 0]
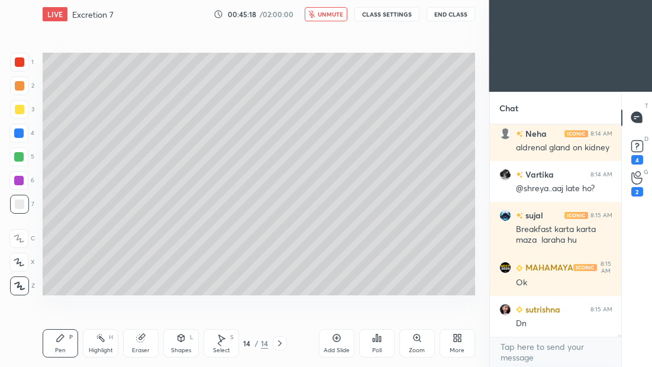
click at [331, 17] on span "unmute" at bounding box center [330, 14] width 25 height 8
click at [336, 343] on div "Add Slide" at bounding box center [337, 343] width 36 height 28
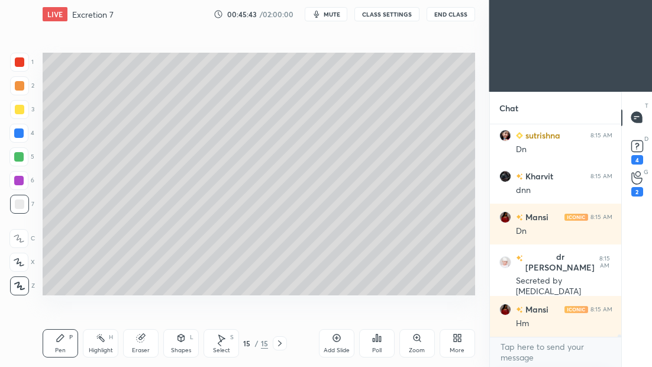
scroll to position [20789, 0]
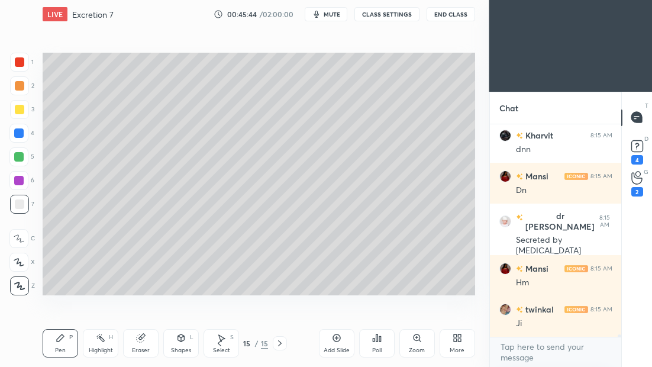
click at [328, 349] on div "Add Slide" at bounding box center [337, 350] width 26 height 6
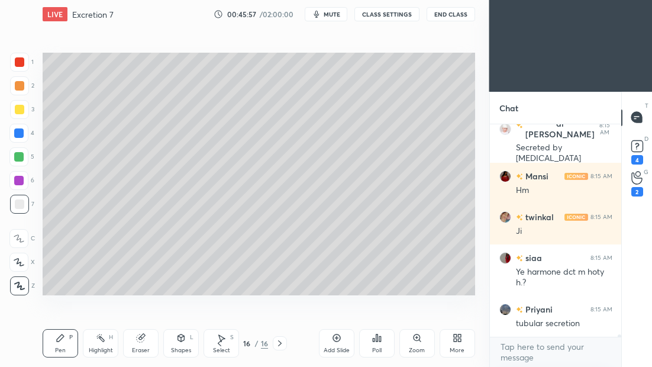
scroll to position [20922, 0]
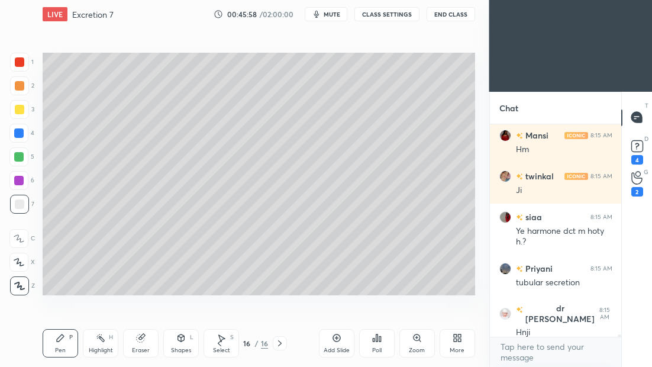
click at [23, 111] on div at bounding box center [19, 109] width 9 height 9
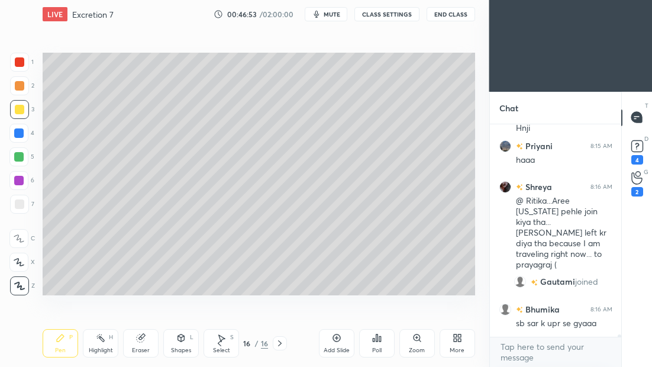
scroll to position [20823, 0]
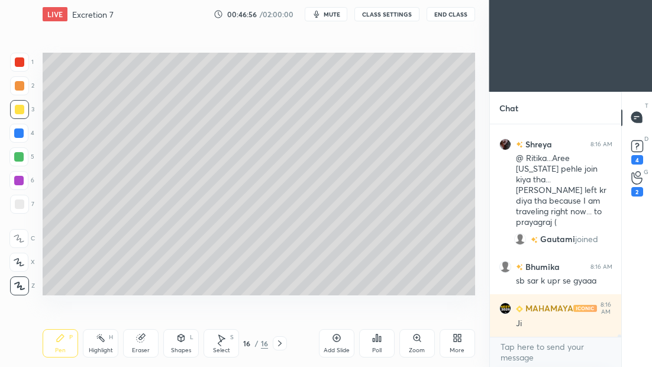
click at [335, 342] on div "Add Slide" at bounding box center [337, 343] width 36 height 28
click at [19, 207] on div at bounding box center [19, 203] width 9 height 9
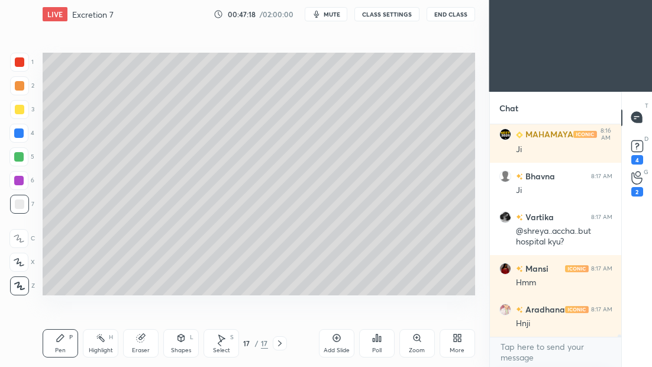
scroll to position [21037, 0]
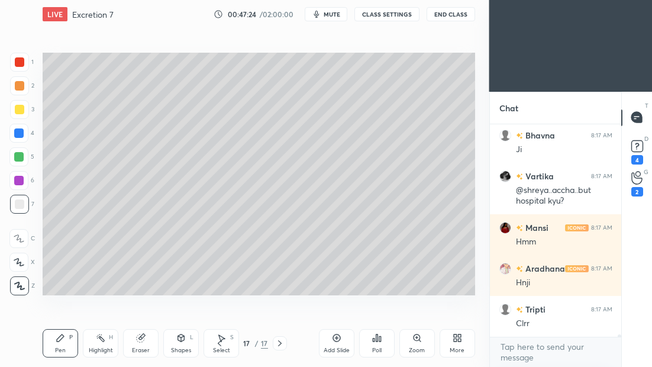
click at [215, 344] on icon at bounding box center [219, 343] width 9 height 9
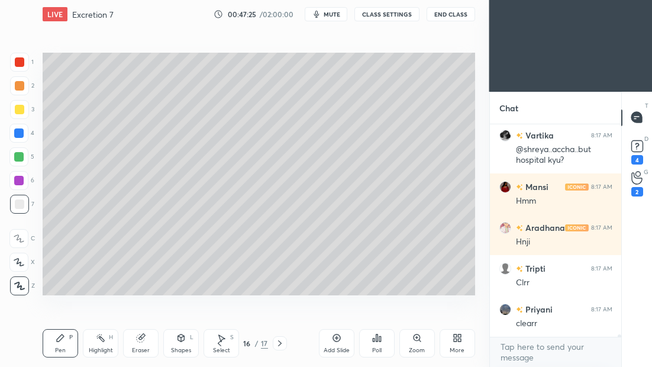
click at [217, 344] on icon at bounding box center [219, 343] width 9 height 9
click at [218, 342] on icon at bounding box center [219, 343] width 9 height 9
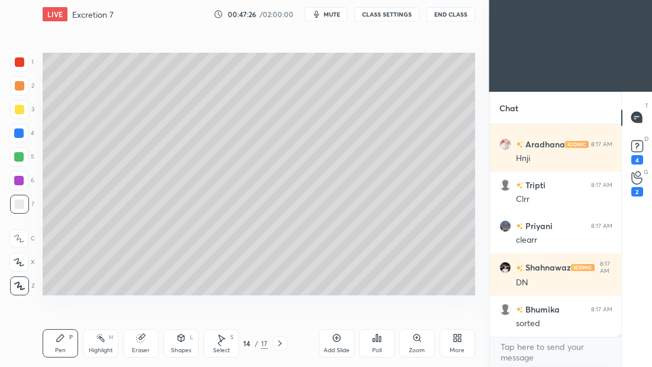
click at [220, 340] on icon at bounding box center [219, 343] width 9 height 9
click at [215, 344] on icon at bounding box center [219, 343] width 9 height 9
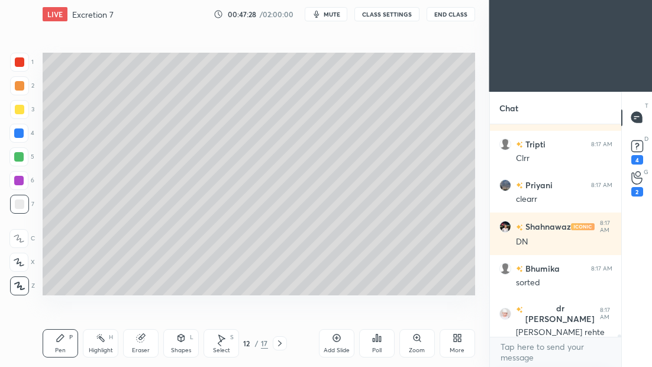
scroll to position [21245, 0]
click at [221, 344] on icon at bounding box center [219, 343] width 9 height 9
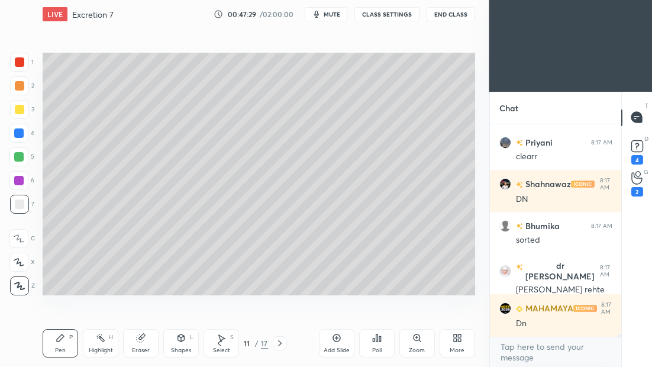
scroll to position [21286, 0]
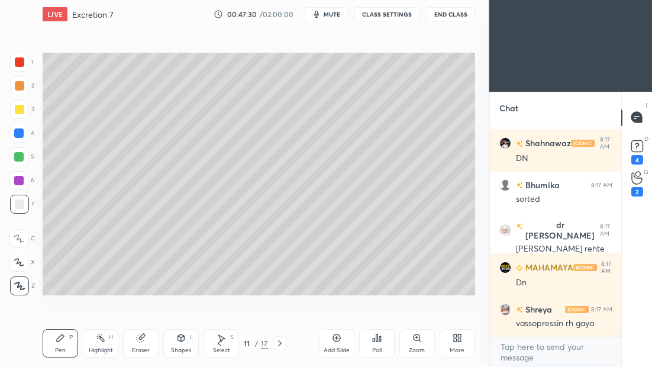
click at [220, 346] on icon at bounding box center [219, 343] width 9 height 9
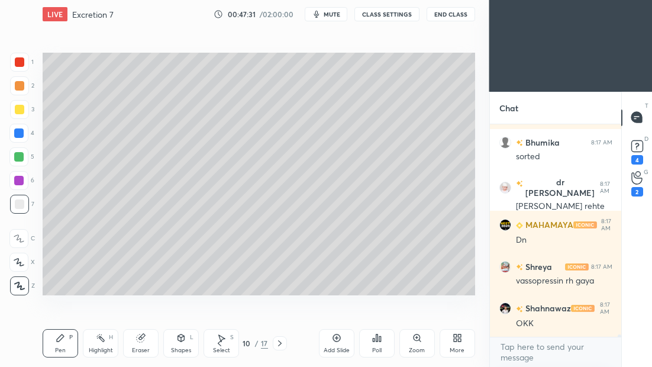
click at [277, 343] on icon at bounding box center [279, 343] width 9 height 9
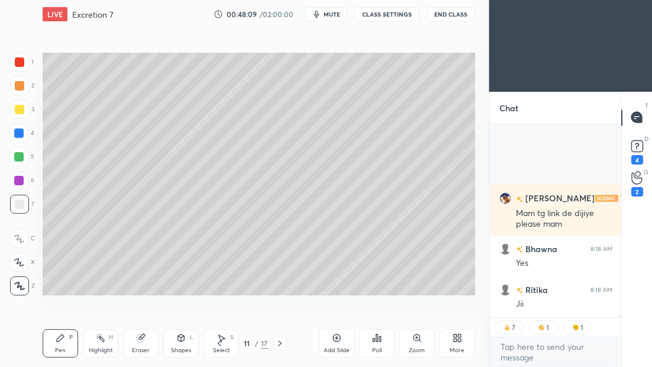
scroll to position [22238, 0]
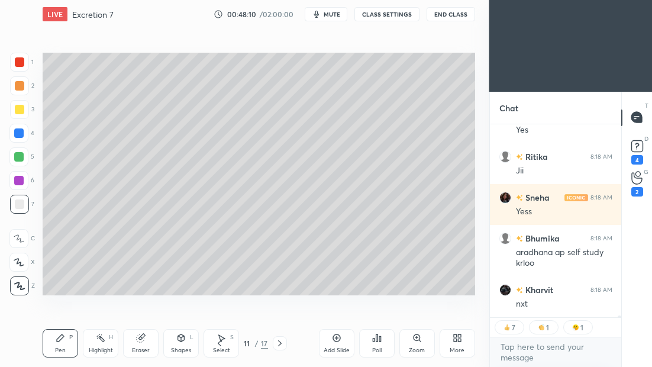
click at [280, 345] on icon at bounding box center [279, 343] width 9 height 9
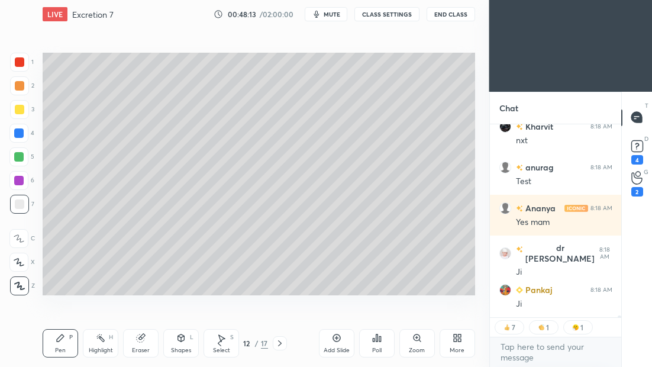
scroll to position [209, 128]
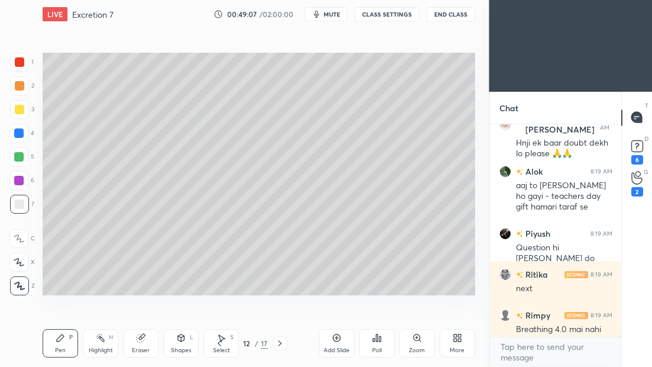
click at [281, 341] on icon at bounding box center [279, 343] width 9 height 9
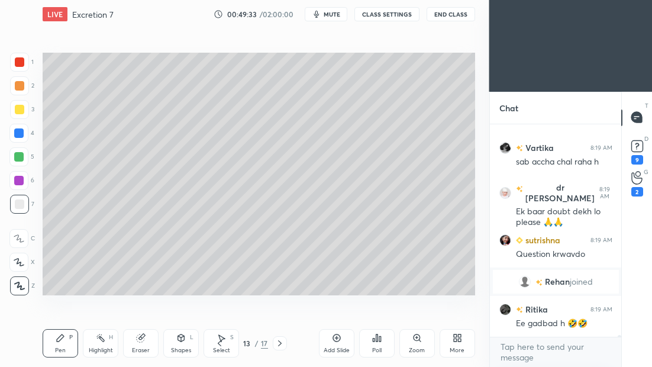
scroll to position [24391, 0]
click at [278, 346] on icon at bounding box center [280, 343] width 4 height 6
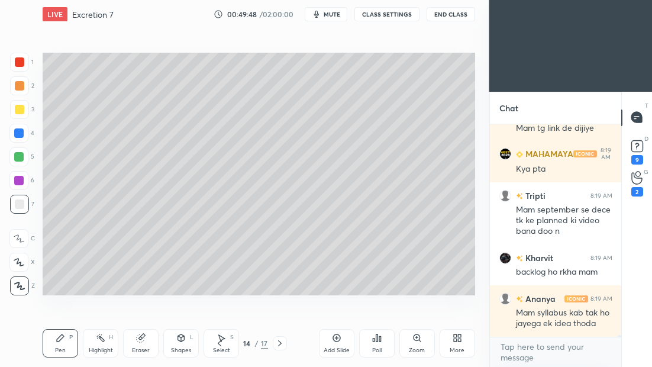
scroll to position [24792, 0]
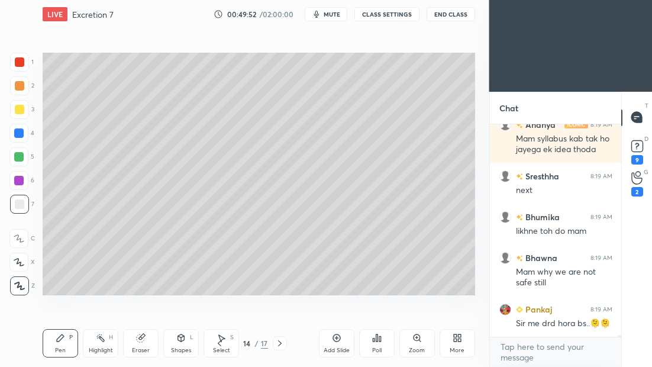
click at [217, 345] on icon at bounding box center [219, 343] width 9 height 9
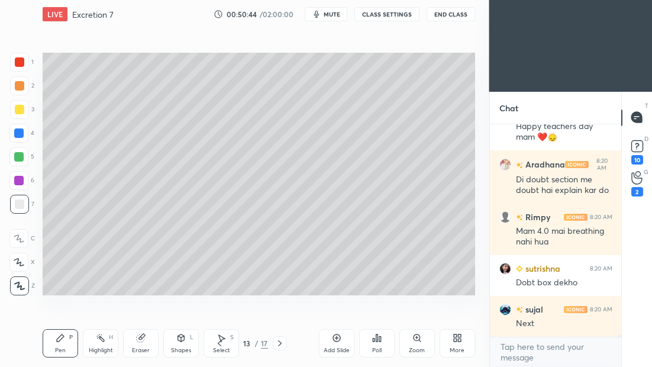
scroll to position [25471, 0]
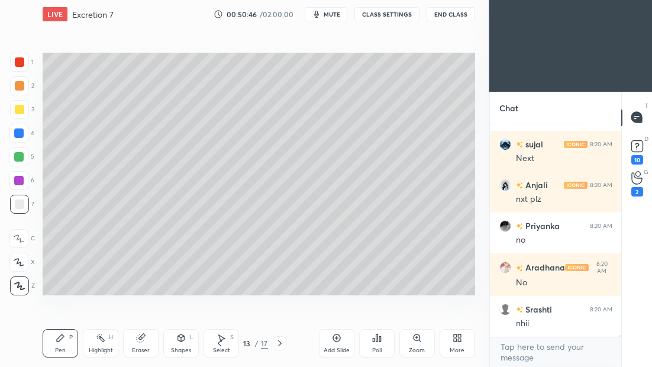
click at [283, 340] on icon at bounding box center [279, 343] width 9 height 9
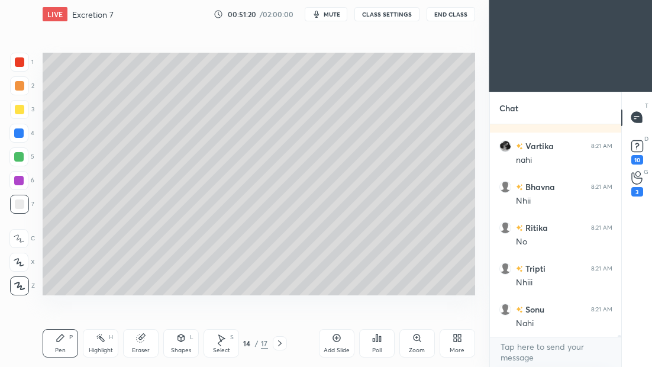
scroll to position [27347, 0]
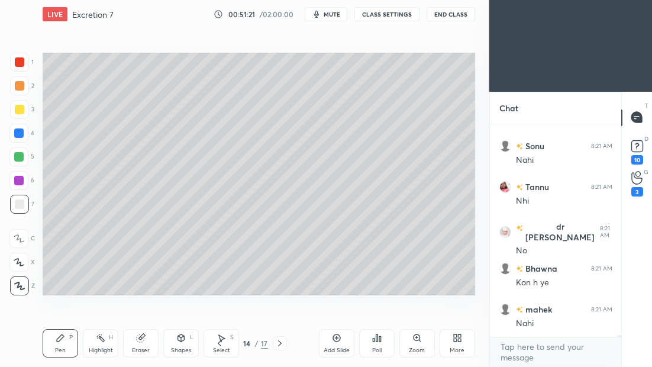
click at [284, 340] on icon at bounding box center [279, 343] width 9 height 9
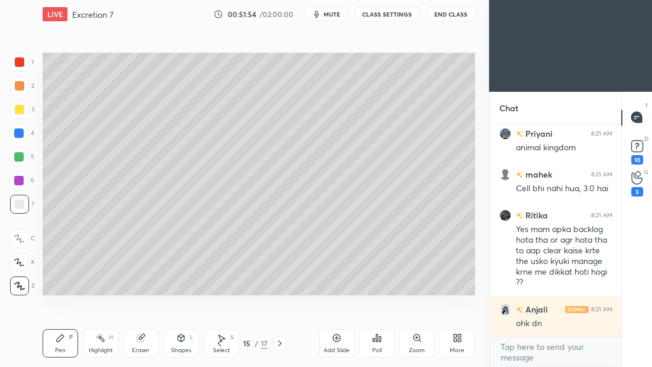
scroll to position [27634, 0]
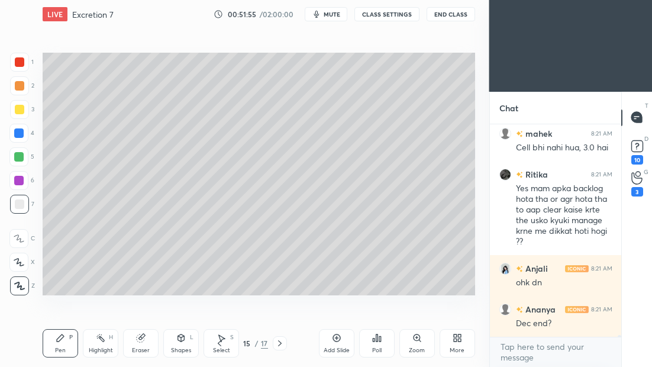
click at [281, 349] on div at bounding box center [280, 343] width 14 height 14
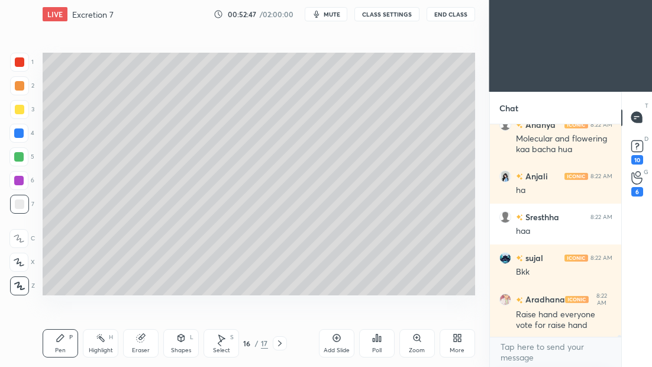
scroll to position [29090, 0]
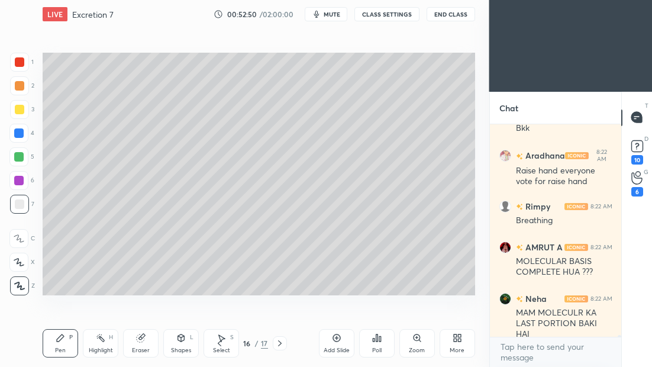
click at [284, 346] on icon at bounding box center [279, 343] width 9 height 9
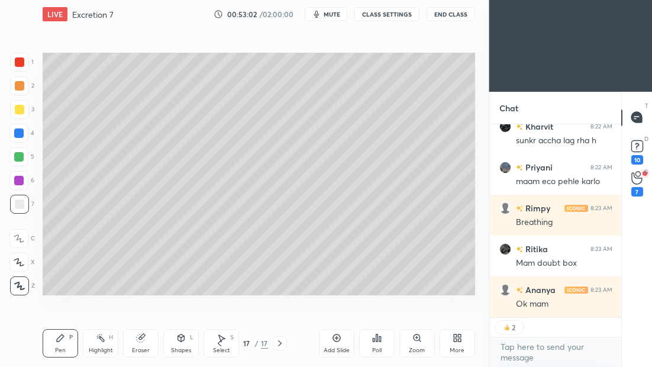
scroll to position [29327, 0]
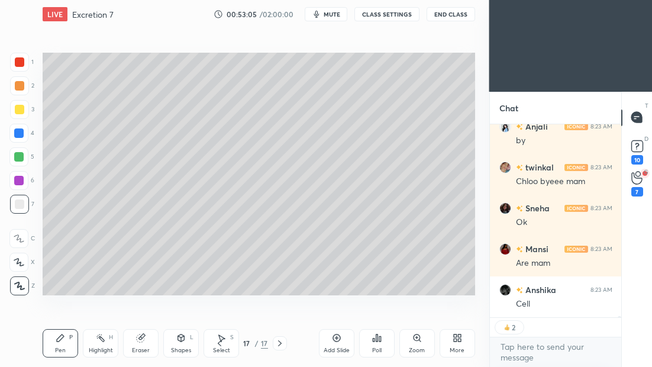
type textarea "x"
